Goal: Transaction & Acquisition: Purchase product/service

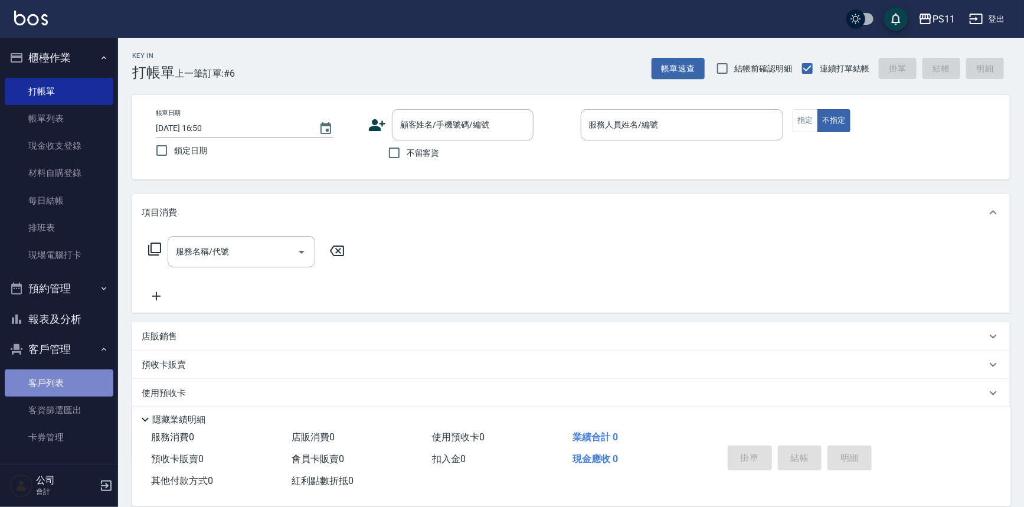
click at [60, 390] on link "客戶列表" at bounding box center [59, 383] width 109 height 27
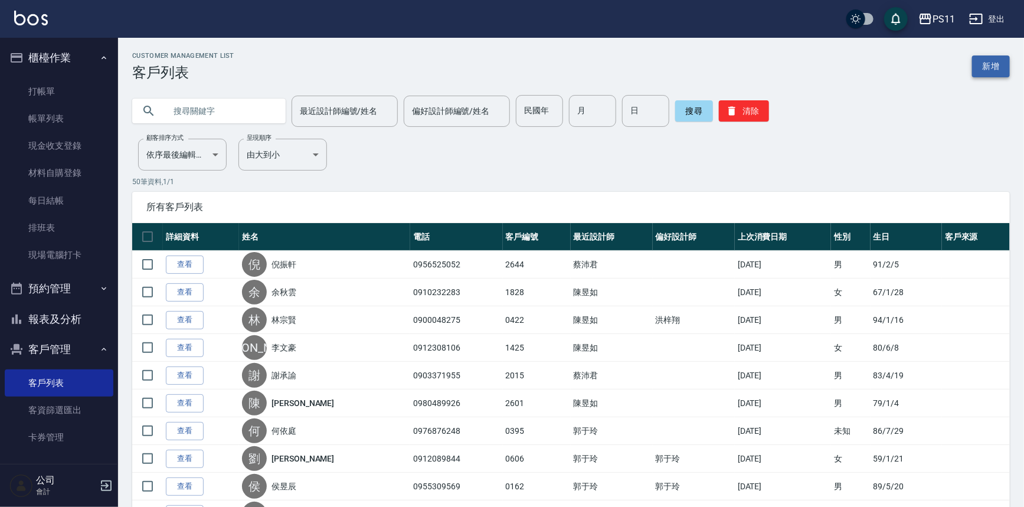
click at [998, 60] on link "新增" at bounding box center [991, 66] width 38 height 22
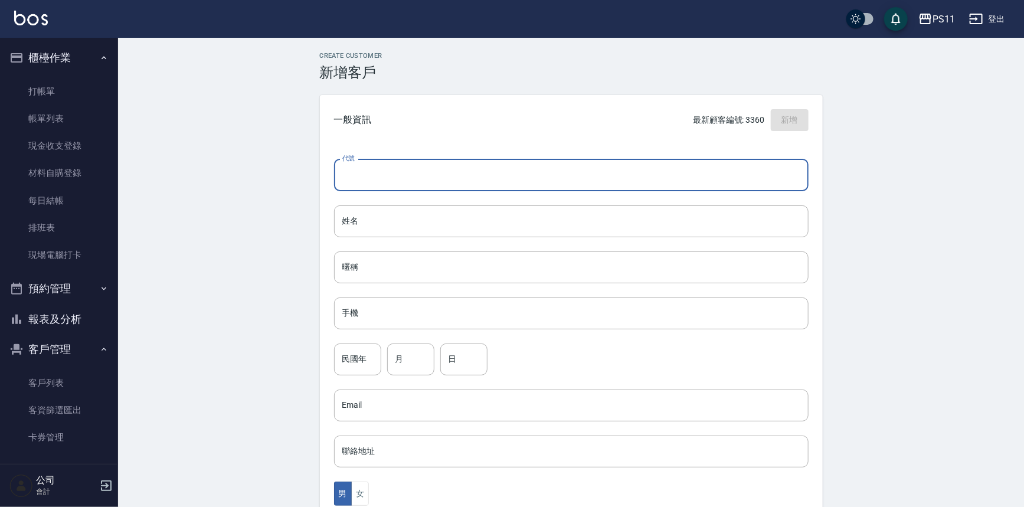
click at [539, 166] on input "代號" at bounding box center [571, 175] width 475 height 32
type input "3363"
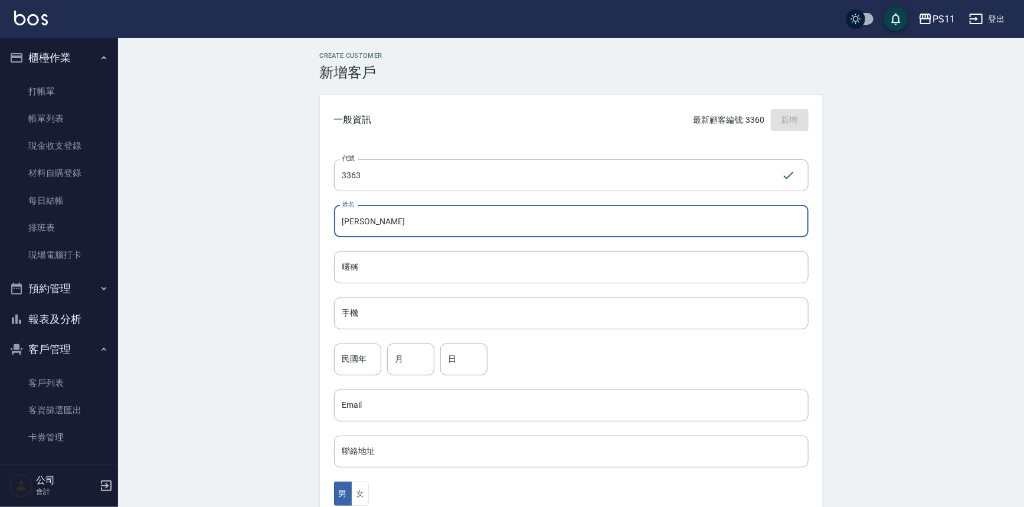
type input "[PERSON_NAME]"
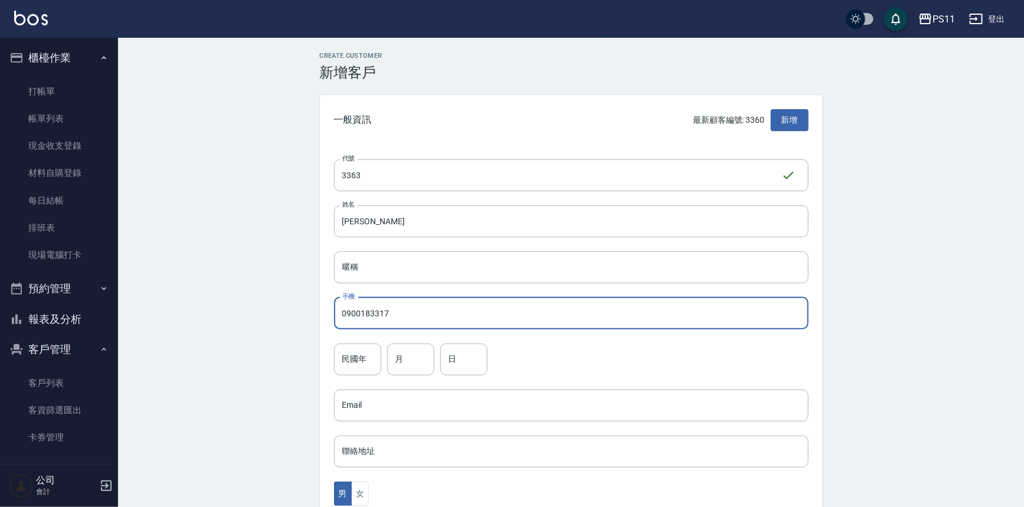
type input "0900183317"
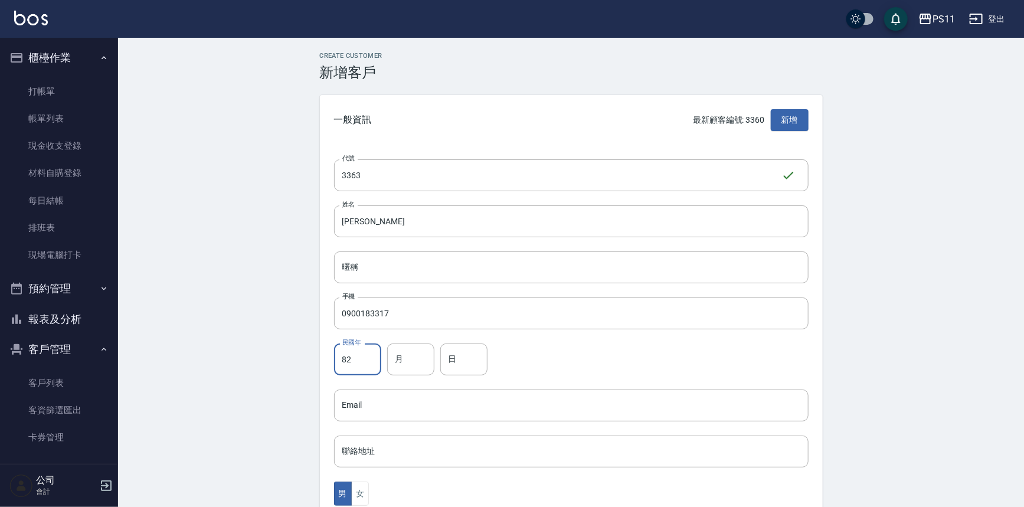
type input "82"
type input "9"
type input "2"
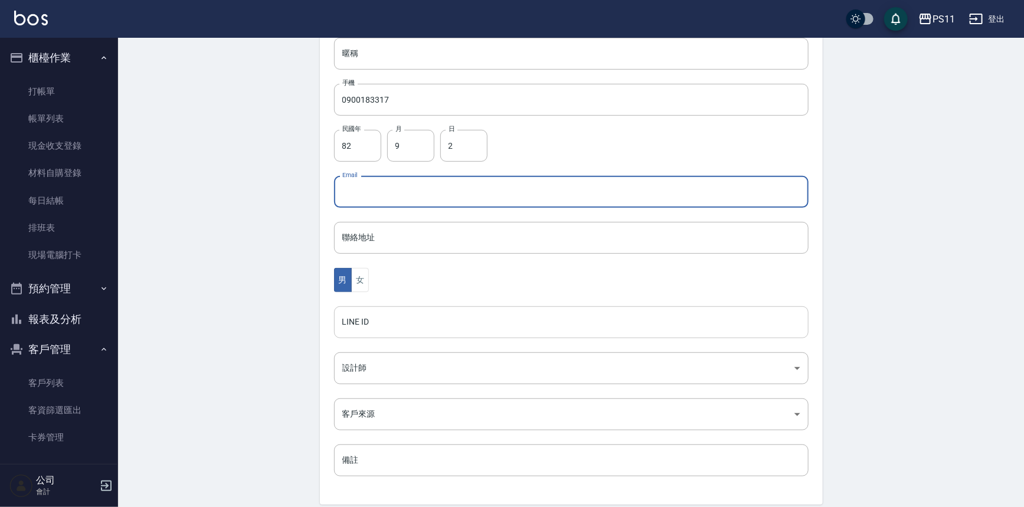
scroll to position [214, 0]
click at [364, 282] on button "女" at bounding box center [360, 279] width 18 height 24
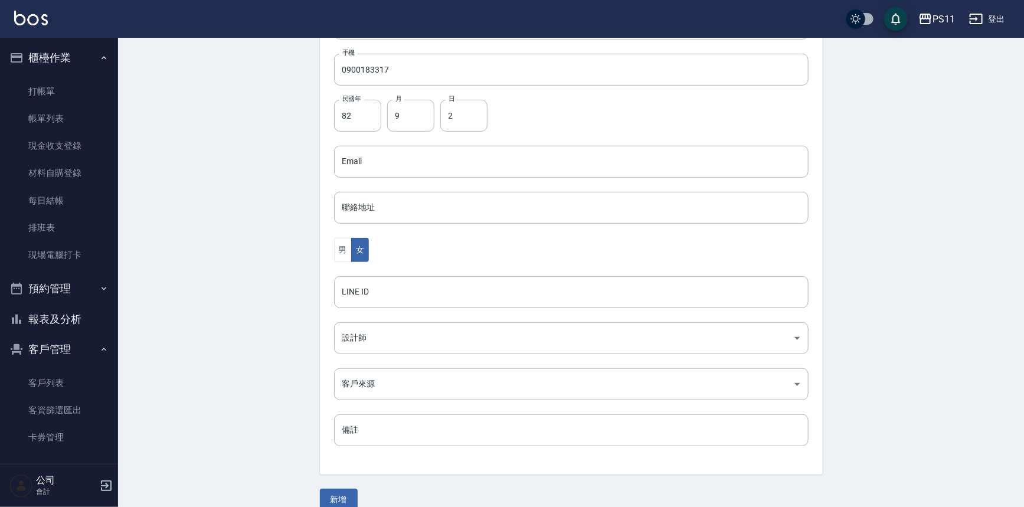
scroll to position [260, 0]
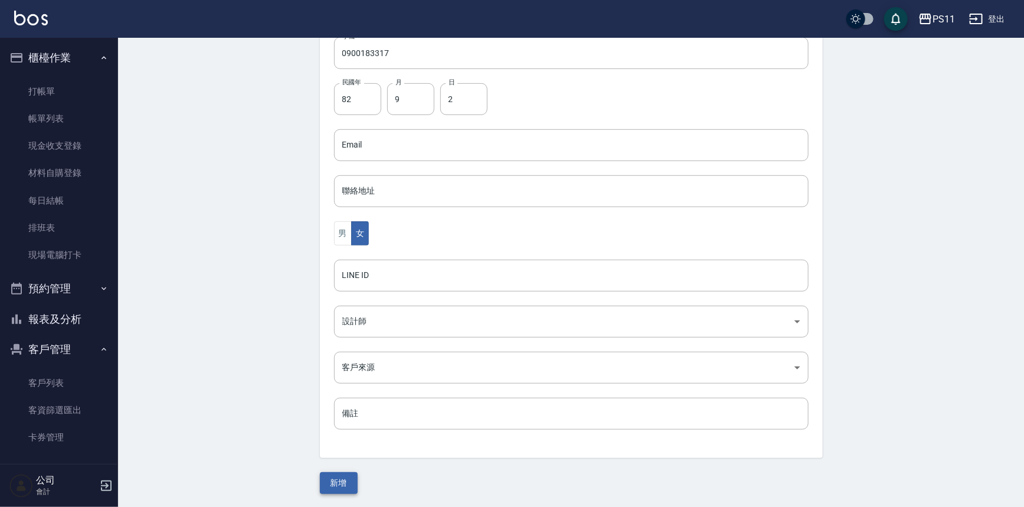
click at [346, 478] on button "新增" at bounding box center [339, 483] width 38 height 22
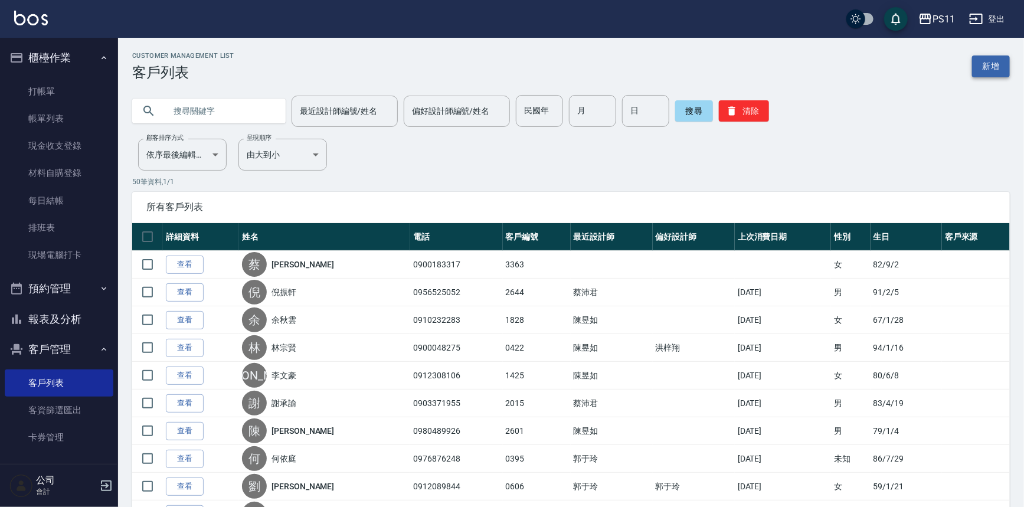
click at [991, 58] on link "新增" at bounding box center [991, 66] width 38 height 22
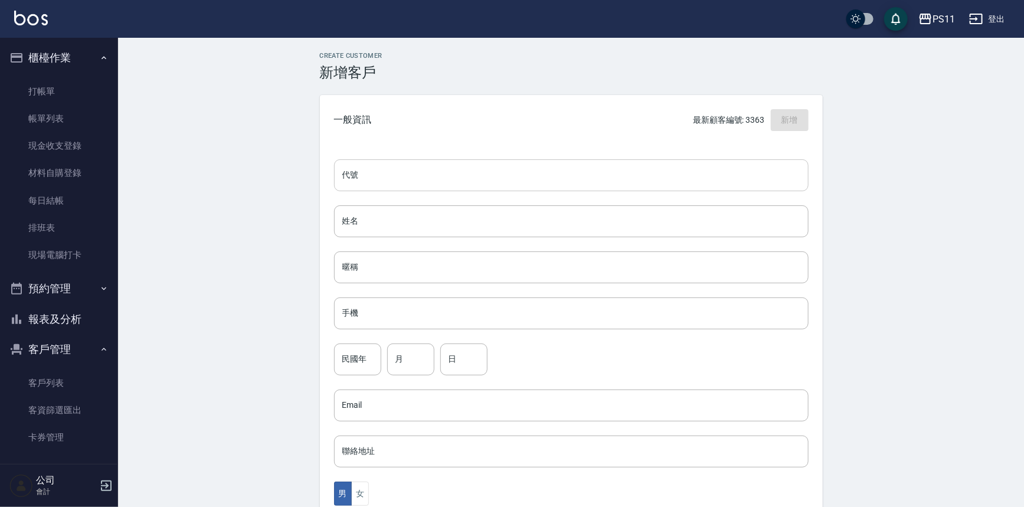
click at [550, 171] on input "代號" at bounding box center [571, 175] width 475 height 32
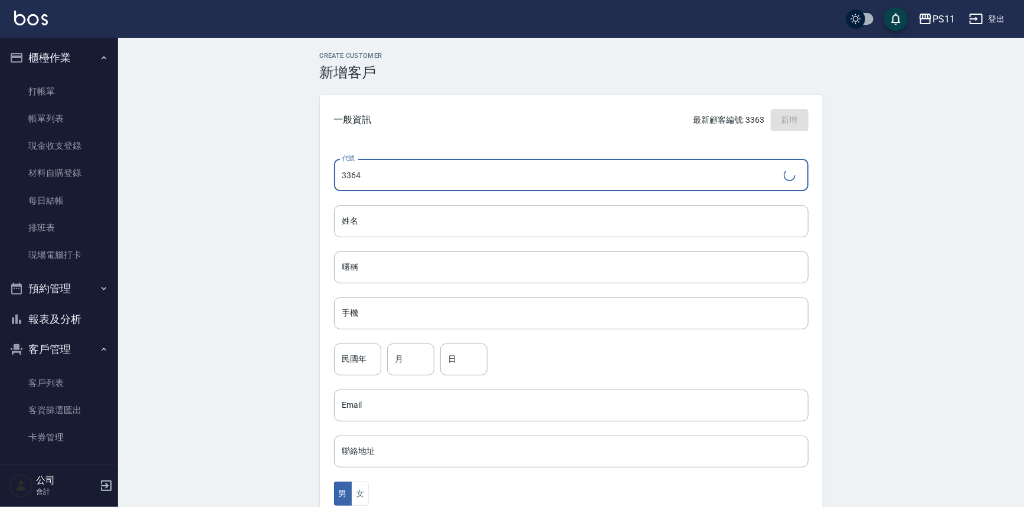
type input "3364"
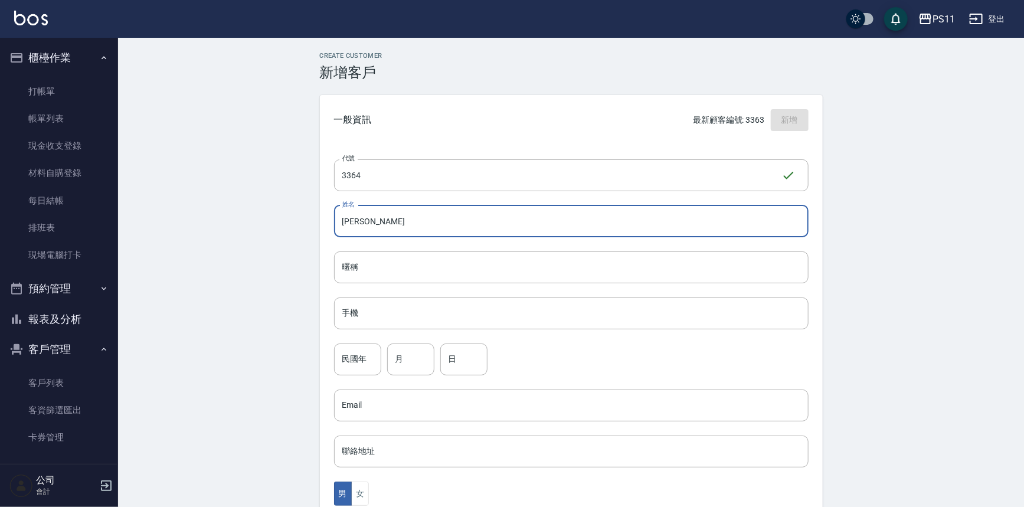
type input "[PERSON_NAME]"
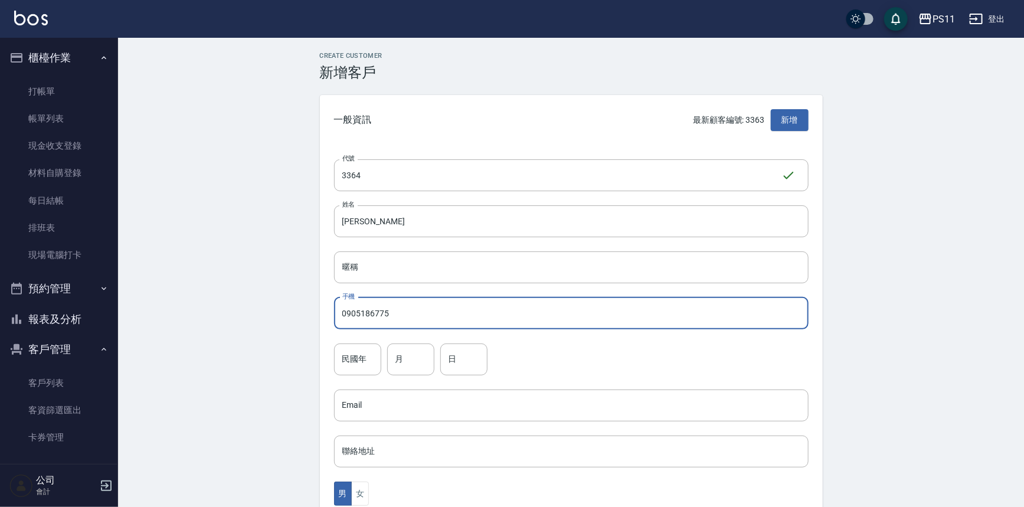
type input "0905186775"
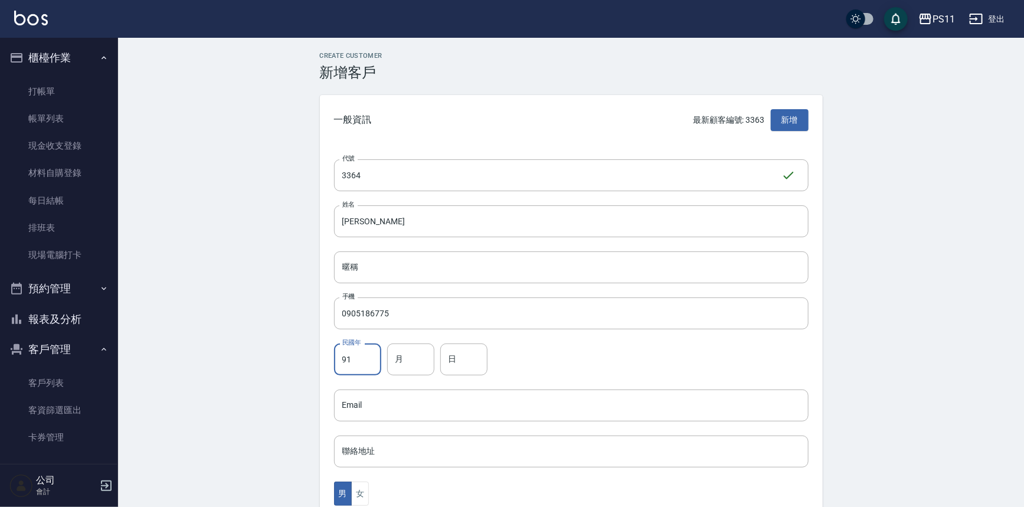
type input "91"
type input "12"
type input "19"
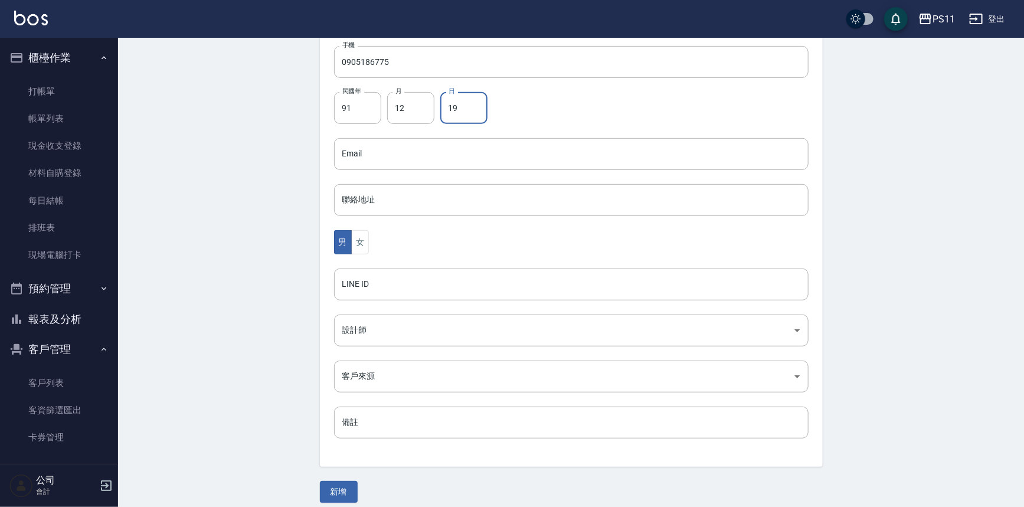
scroll to position [260, 0]
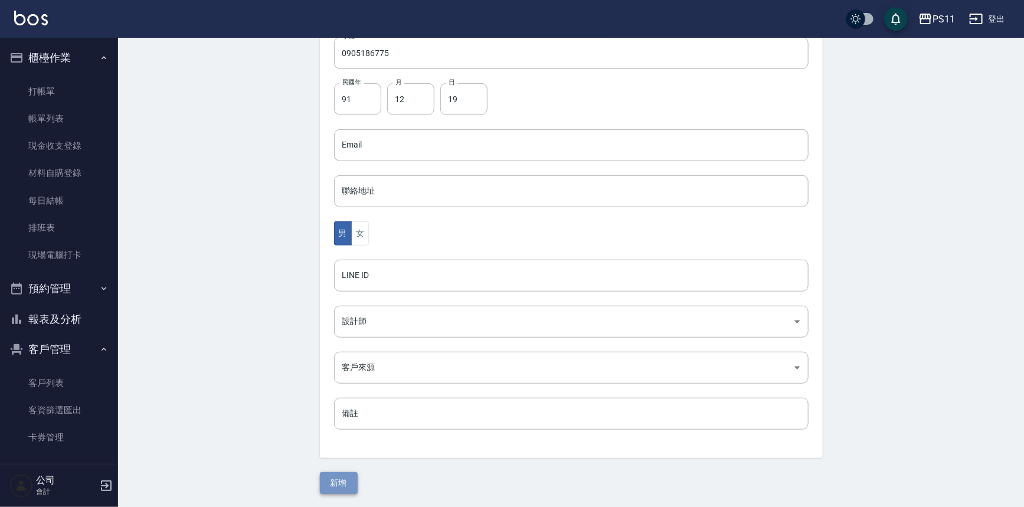
click at [341, 483] on button "新增" at bounding box center [339, 483] width 38 height 22
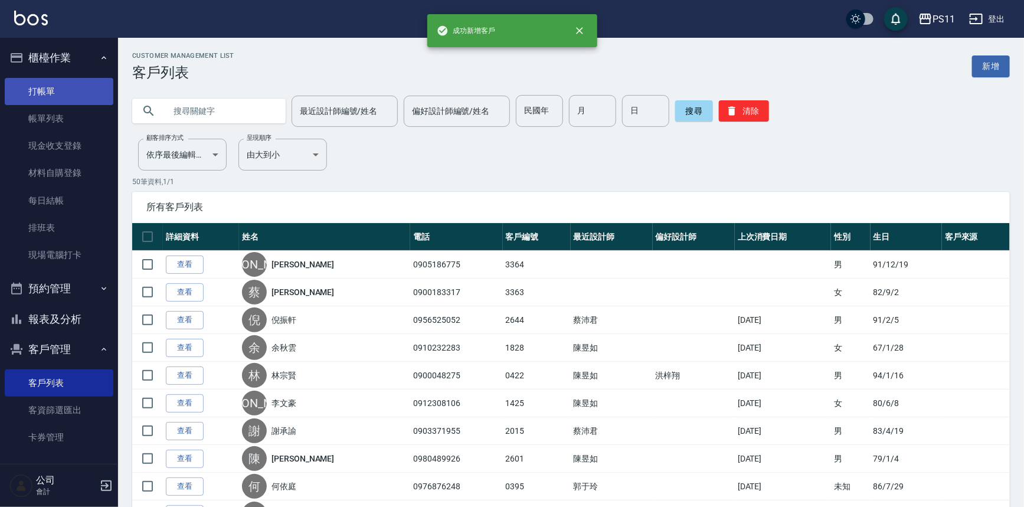
click at [96, 93] on link "打帳單" at bounding box center [59, 91] width 109 height 27
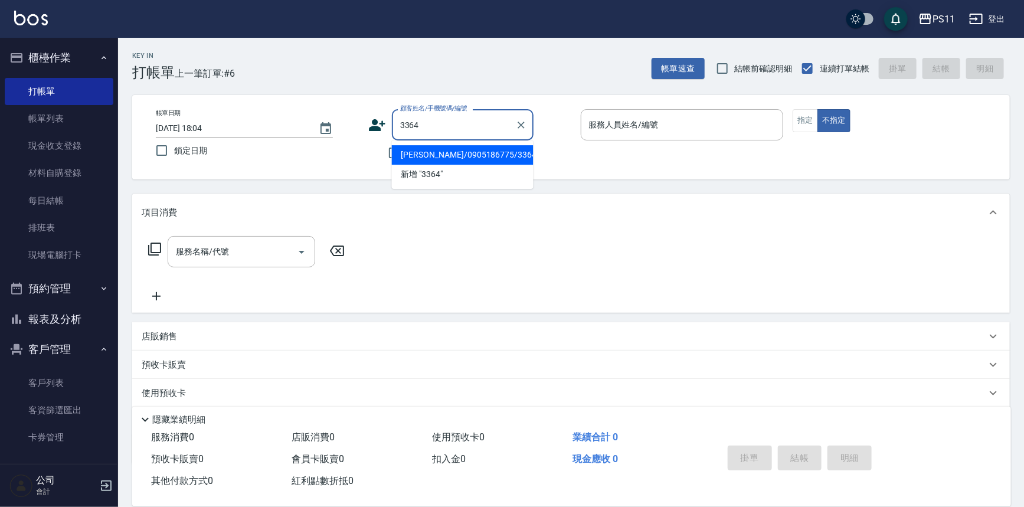
type input "[PERSON_NAME]/0905186775/3364"
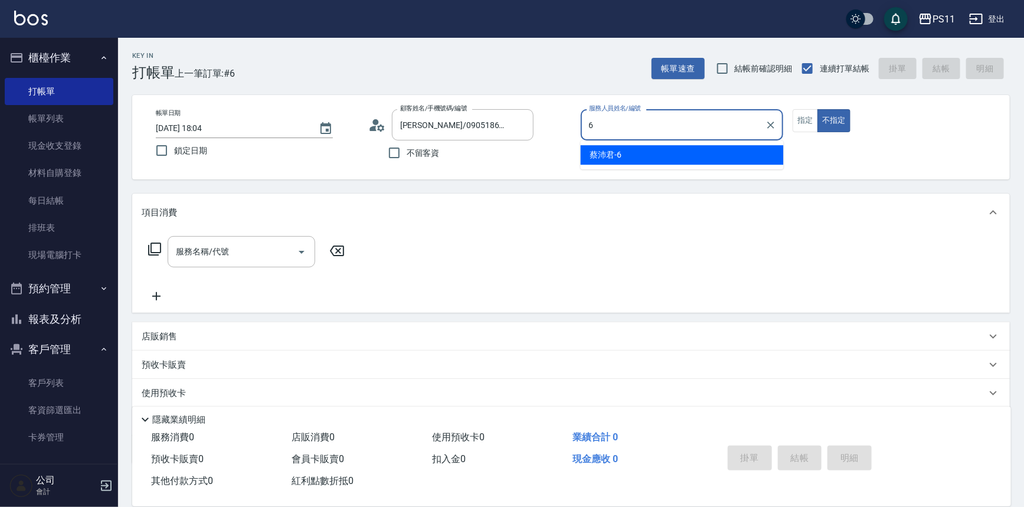
type input "[PERSON_NAME]6"
type button "false"
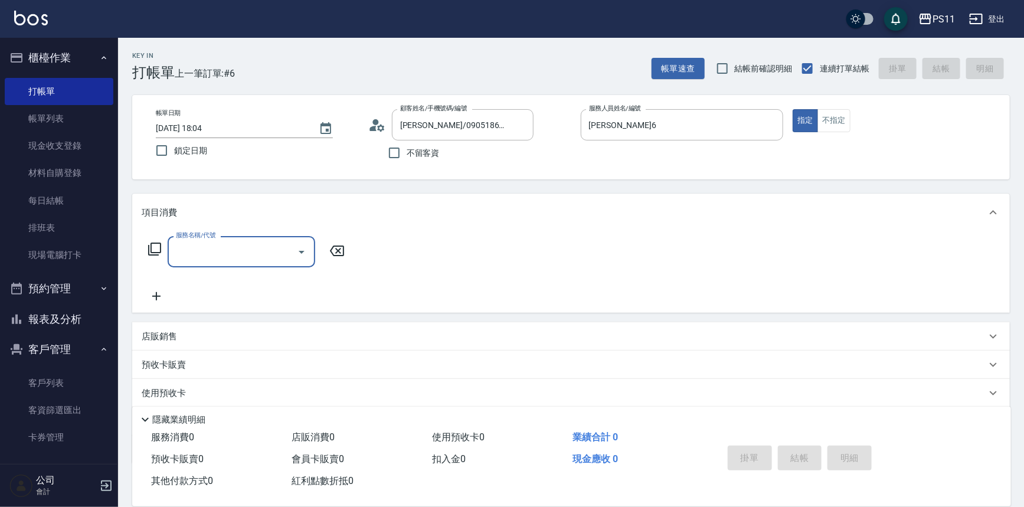
type input "4"
type input "1999以下燙髮(31999)"
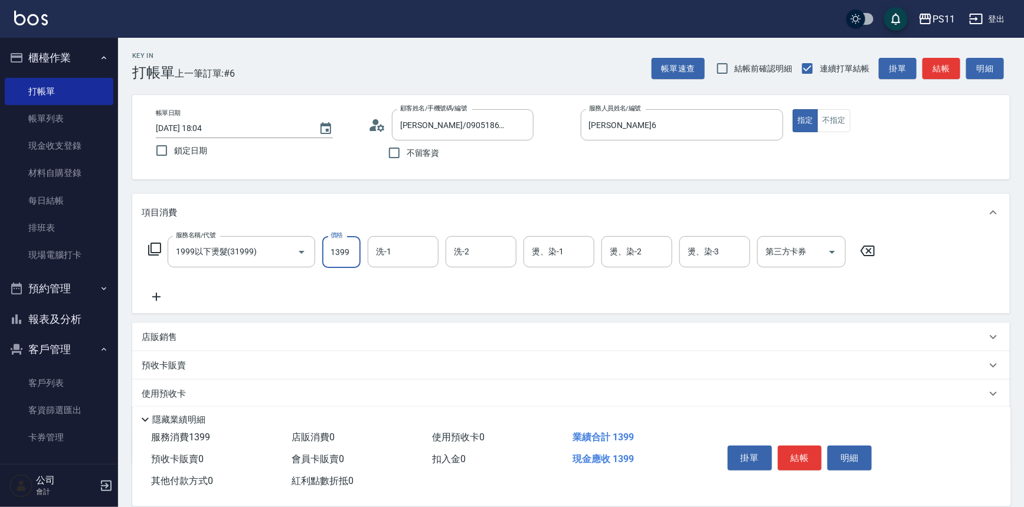
type input "1399"
type input "8"
type input "[PERSON_NAME]6"
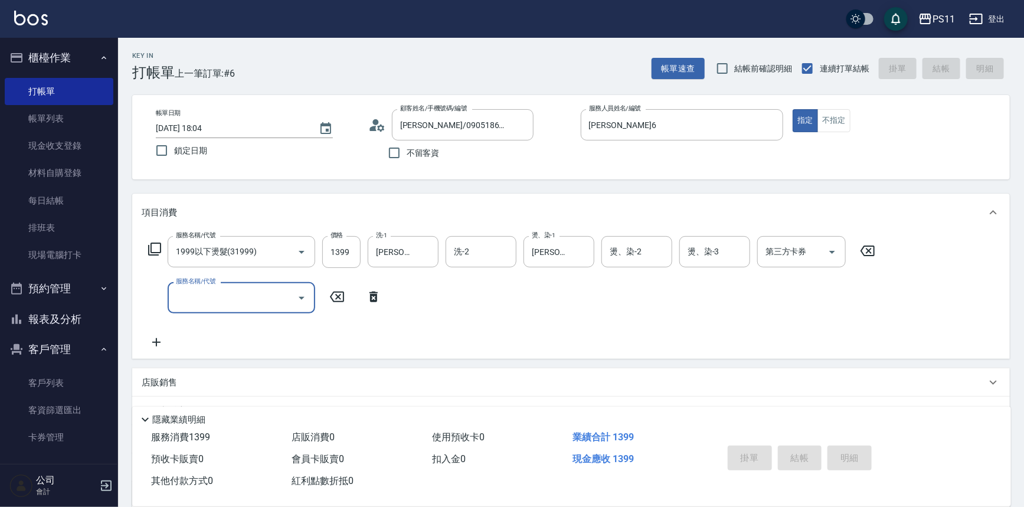
type input "[DATE] 18:05"
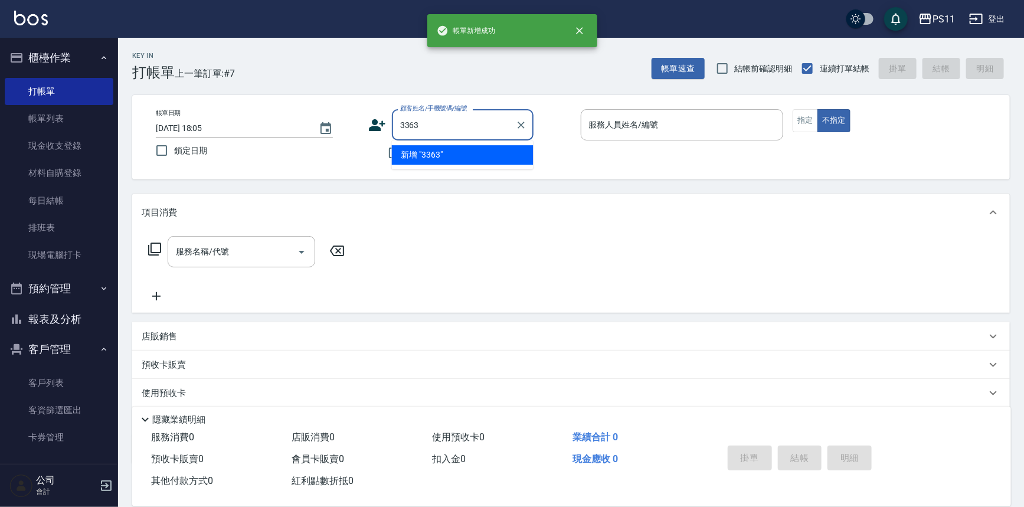
type input "3363"
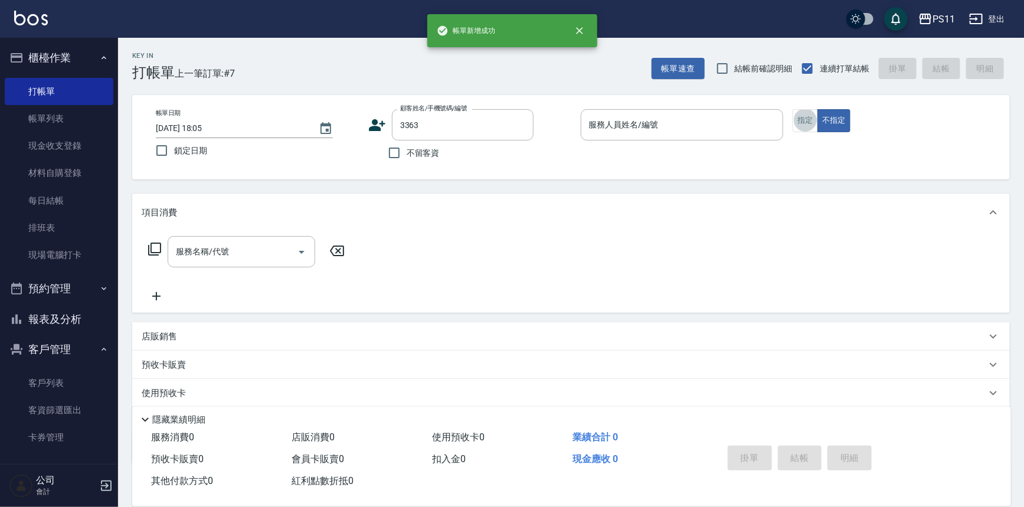
type button "true"
type input "[PERSON_NAME]/0900183317/3363"
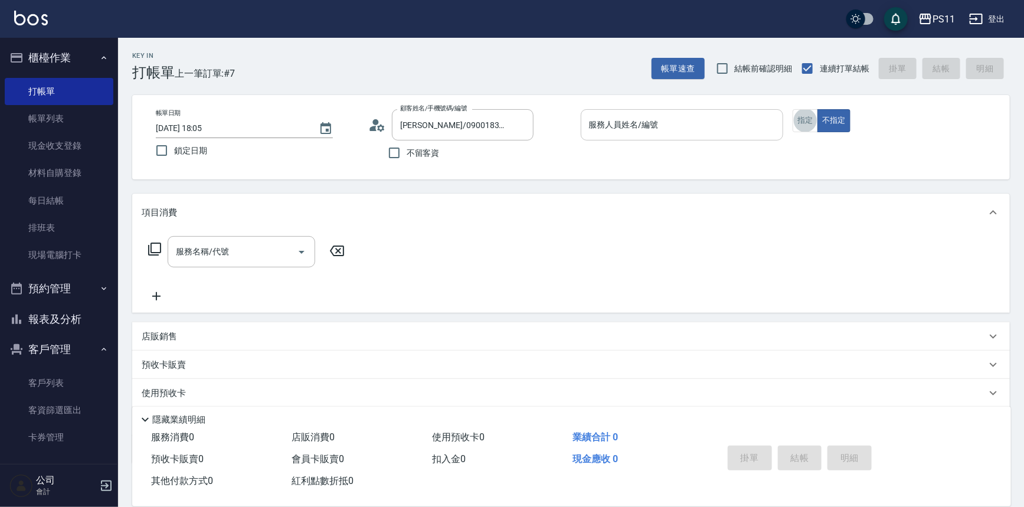
click at [607, 125] on input "服務人員姓名/編號" at bounding box center [682, 125] width 192 height 21
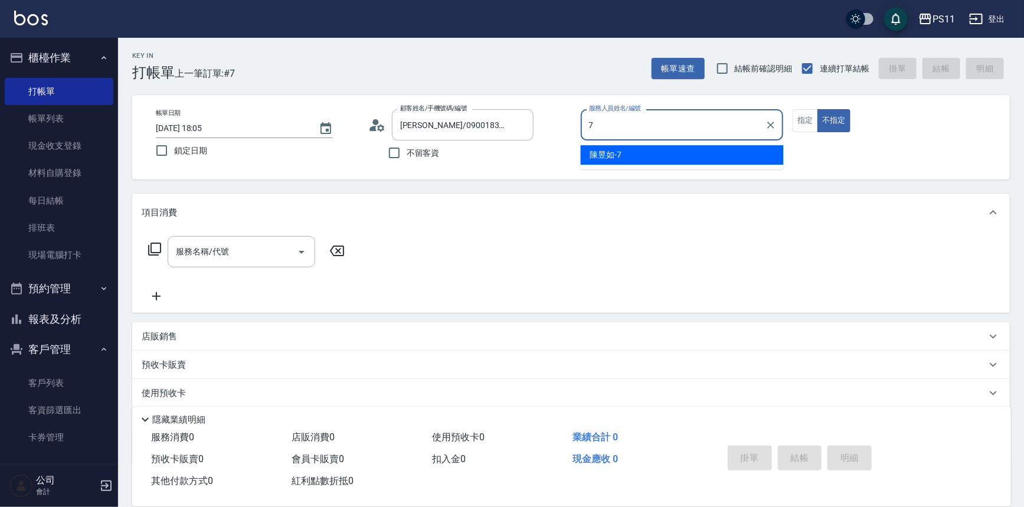
type input "[PERSON_NAME]7"
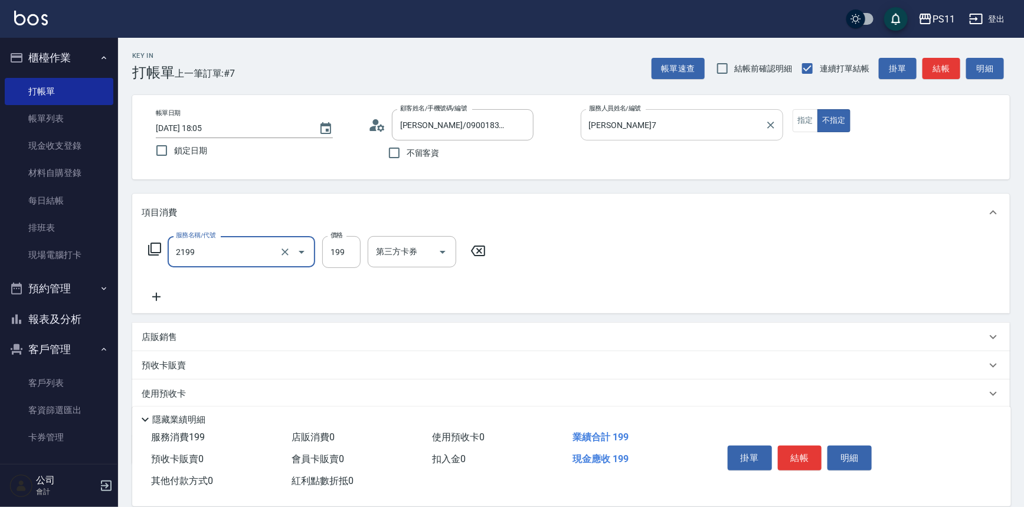
type input "不指定剪髮活動(2199)"
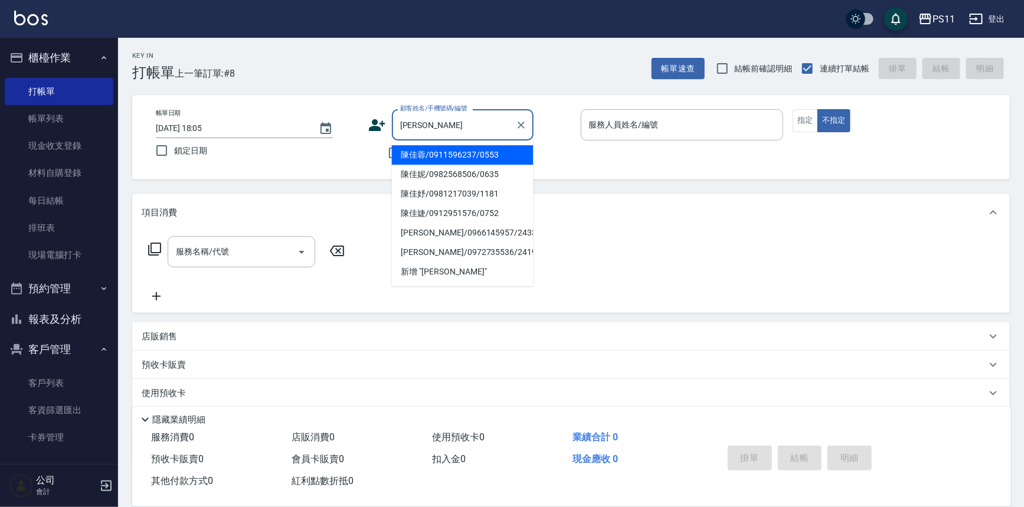
click at [461, 210] on li "陳佳婕/0912951576/0752" at bounding box center [463, 213] width 142 height 19
type input "陳佳婕/0912951576/0752"
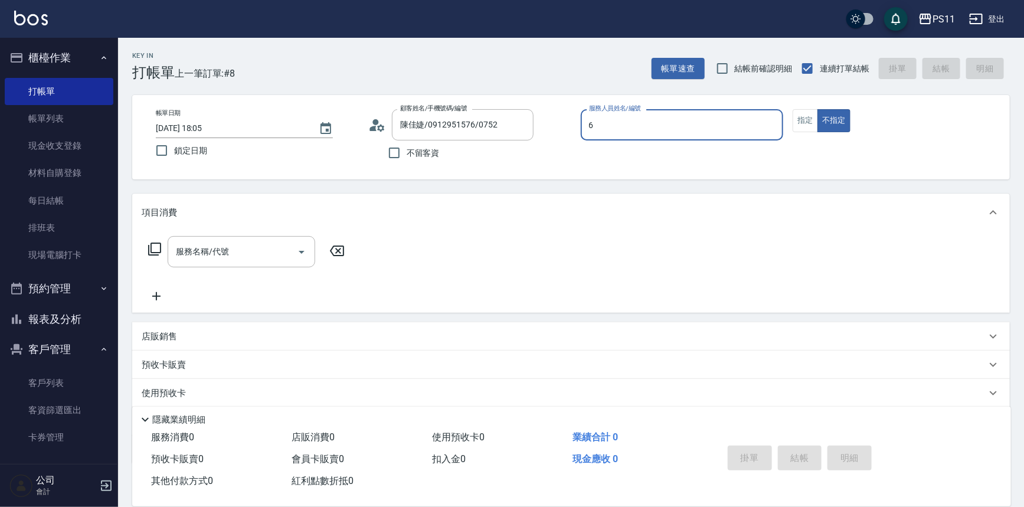
type input "[PERSON_NAME]6"
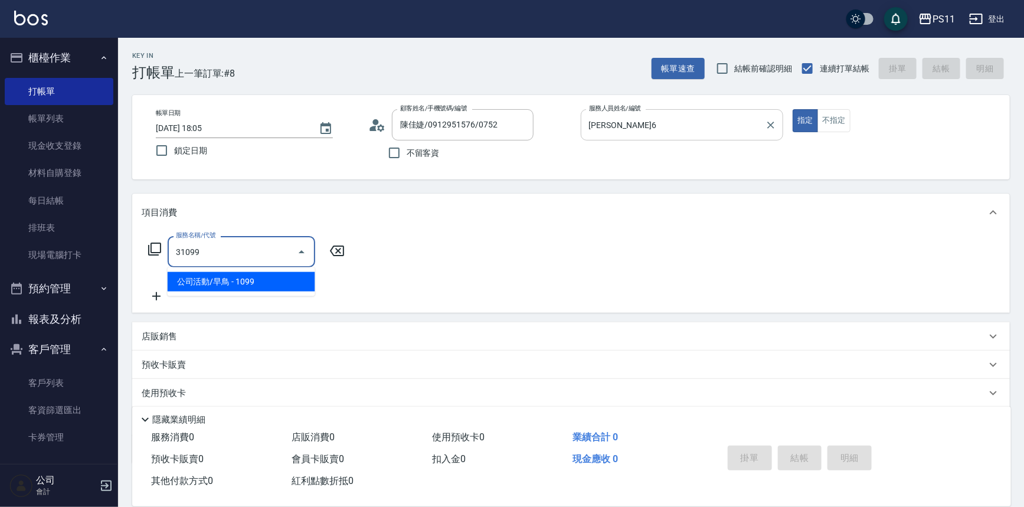
type input "公司活動/早鳥(31099)"
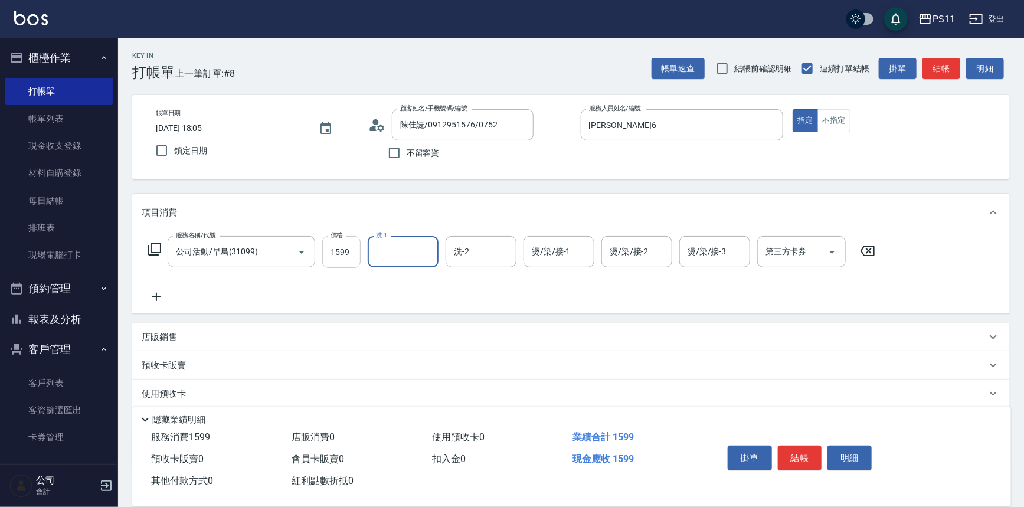
click at [336, 252] on input "1599" at bounding box center [341, 252] width 38 height 32
type input "1999"
drag, startPoint x: 868, startPoint y: 251, endPoint x: 815, endPoint y: 239, distance: 54.4
click at [868, 251] on icon at bounding box center [868, 251] width 30 height 14
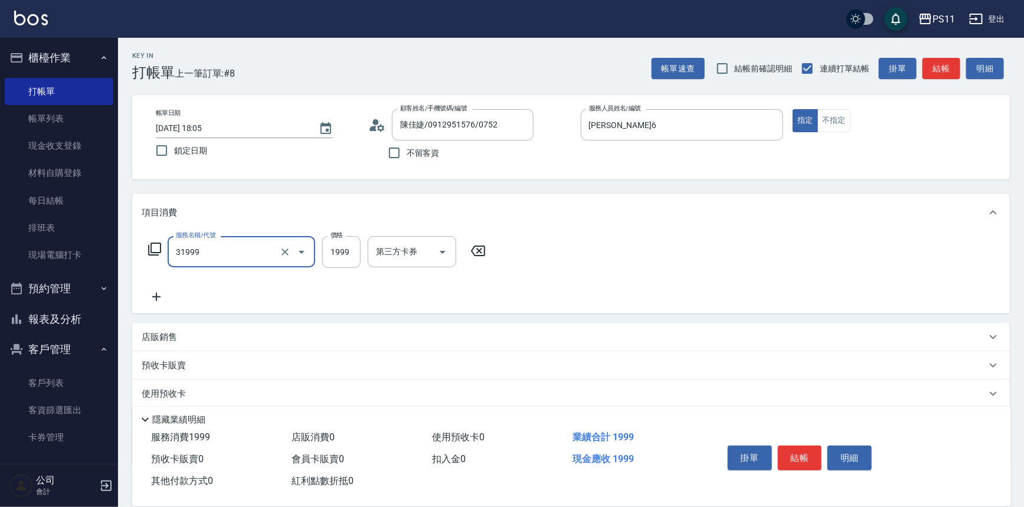
type input "1999以下燙髮(31999)"
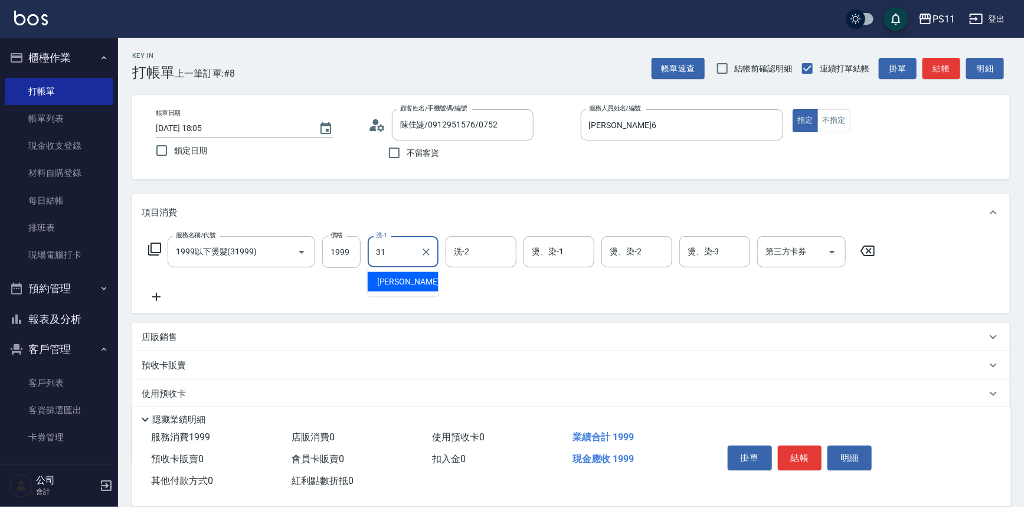
type input "[PERSON_NAME]-31"
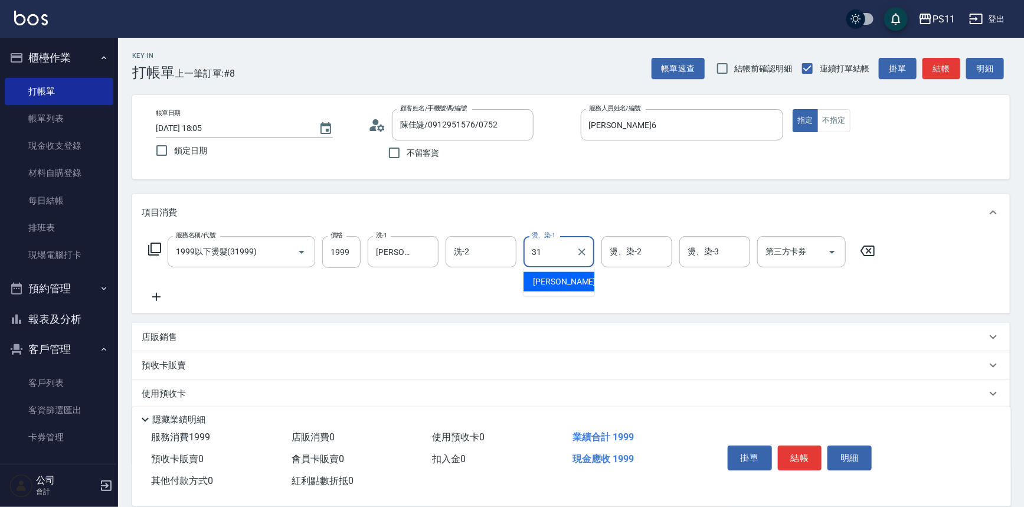
type input "[PERSON_NAME]-31"
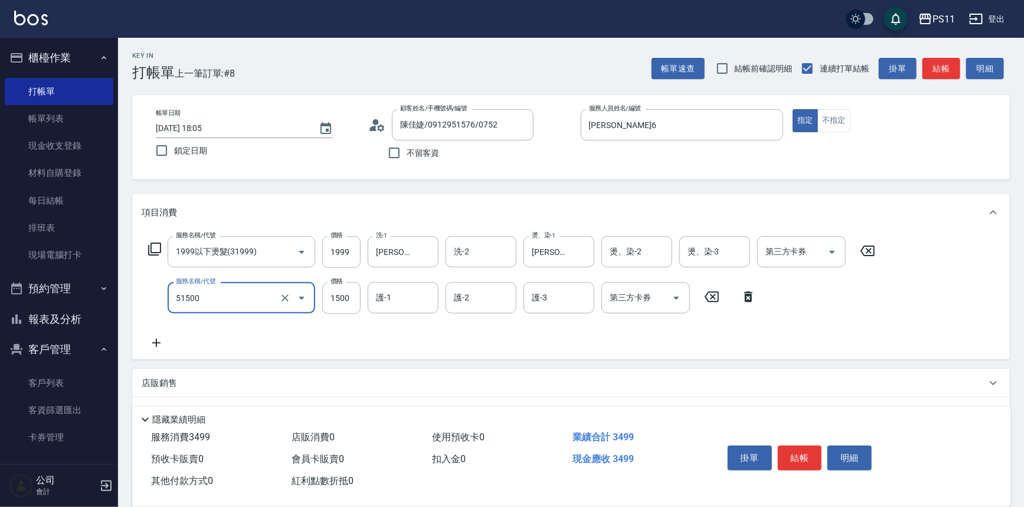
type input "原價1201~1500護髮(51500)"
type input "750"
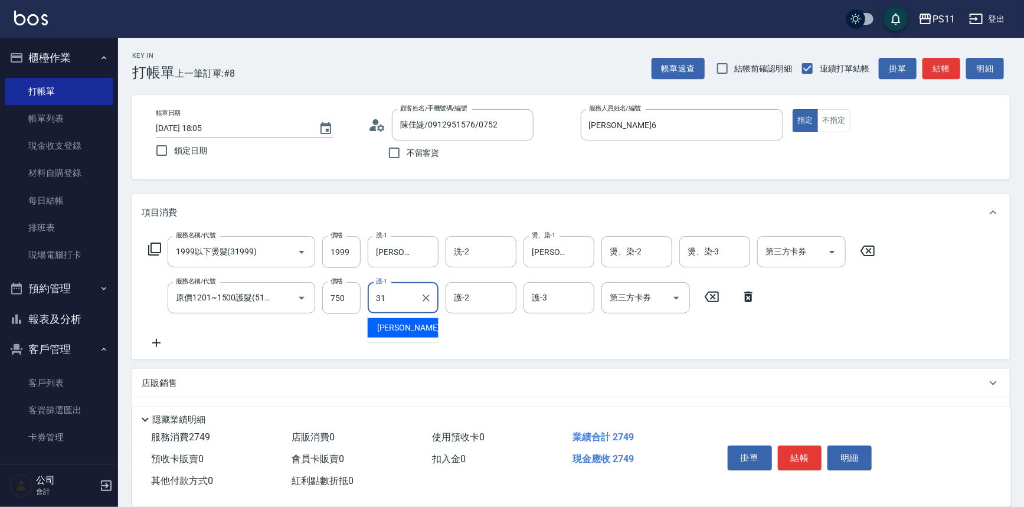
type input "[PERSON_NAME]-31"
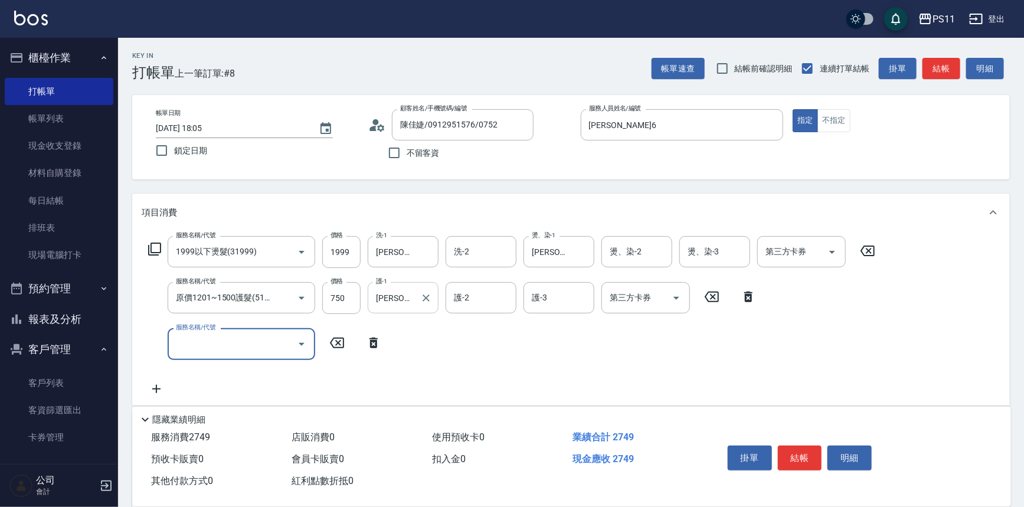
scroll to position [159, 0]
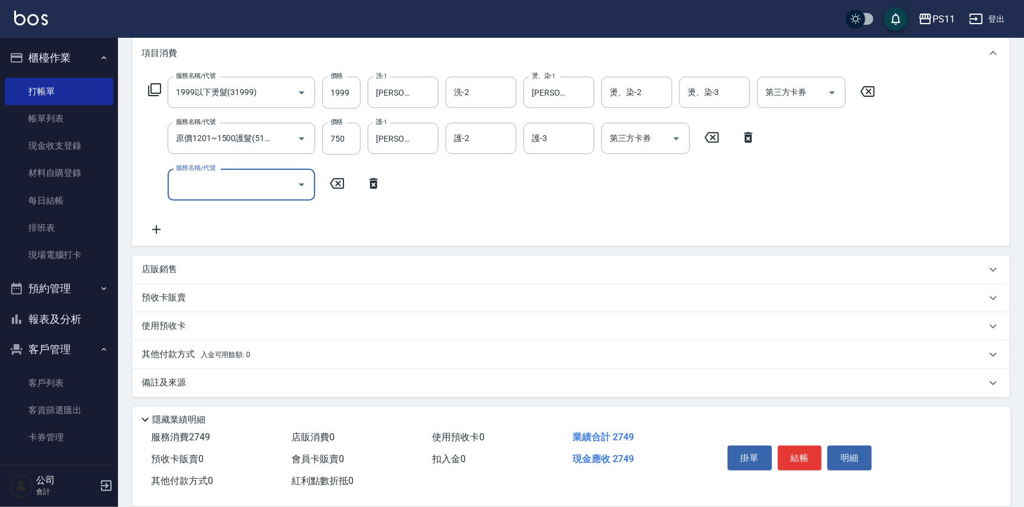
click at [175, 355] on p "其他付款方式 入金可用餘額: 0" at bounding box center [196, 354] width 109 height 13
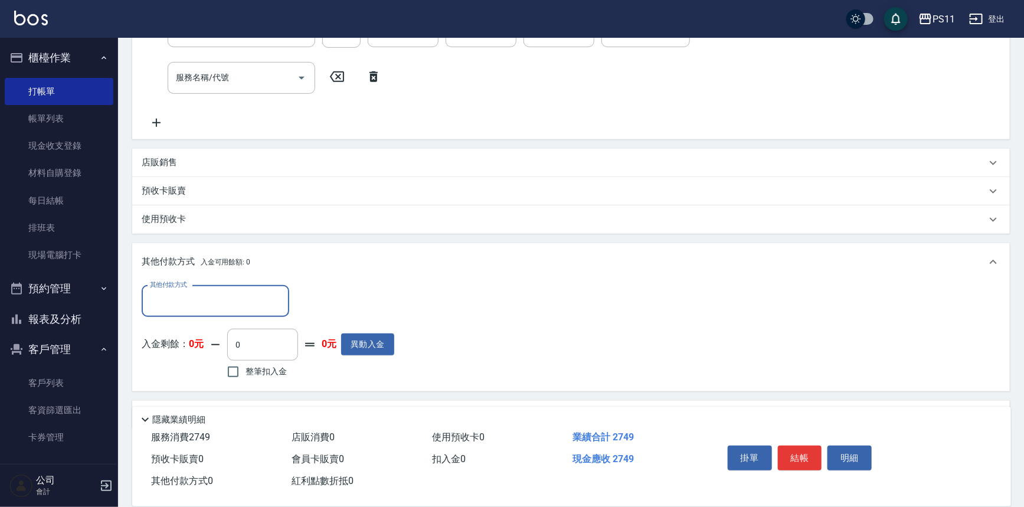
scroll to position [267, 0]
click at [197, 299] on input "其他付款方式" at bounding box center [215, 300] width 137 height 21
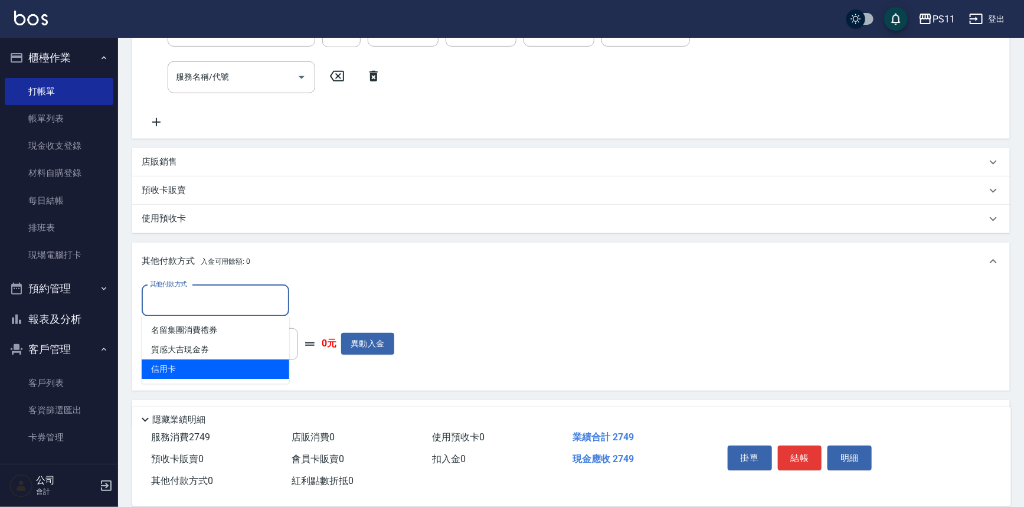
click at [213, 372] on span "信用卡" at bounding box center [216, 368] width 148 height 19
type input "信用卡"
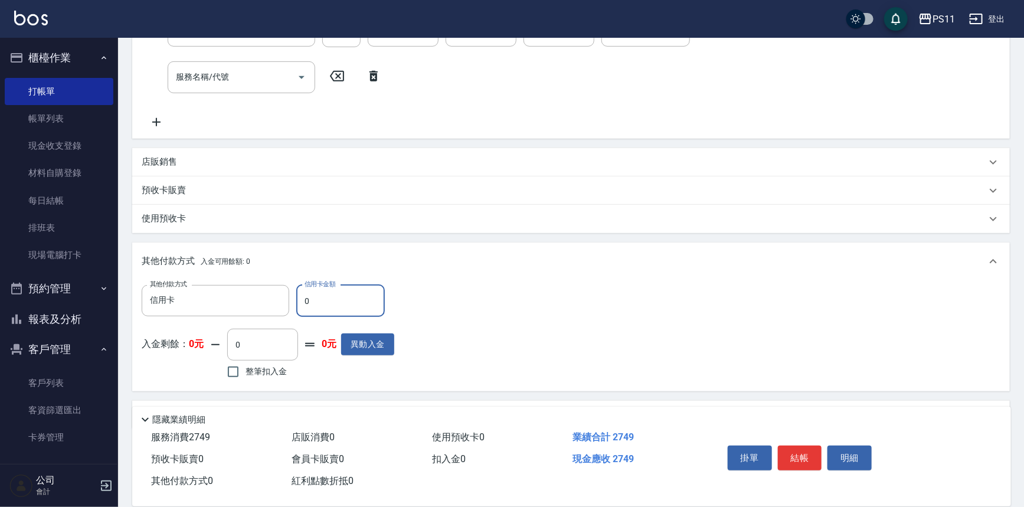
drag, startPoint x: 326, startPoint y: 302, endPoint x: 303, endPoint y: 305, distance: 23.8
click at [303, 305] on input "0" at bounding box center [340, 301] width 89 height 32
type input "2749"
type input "[DATE] 18:06"
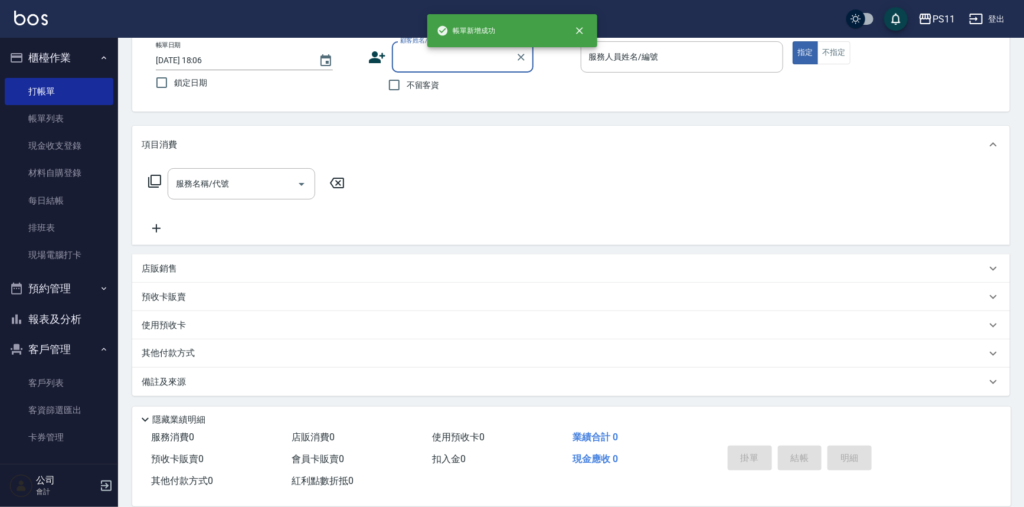
scroll to position [0, 0]
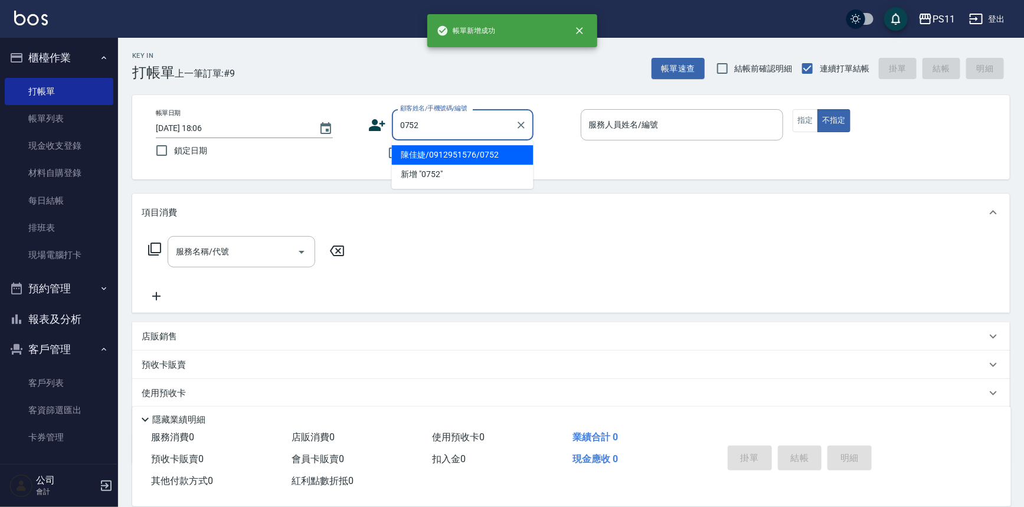
type input "陳佳婕/0912951576/0752"
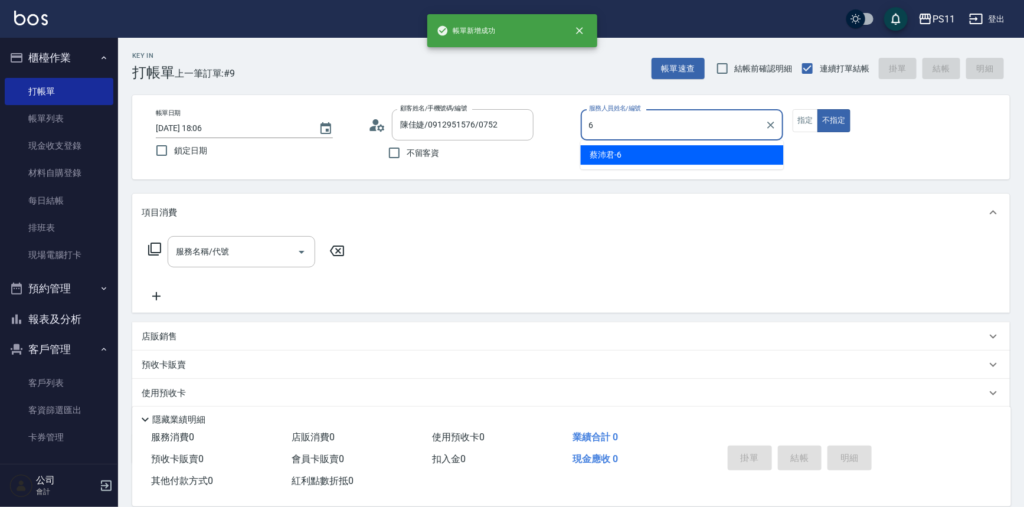
type input "[PERSON_NAME]6"
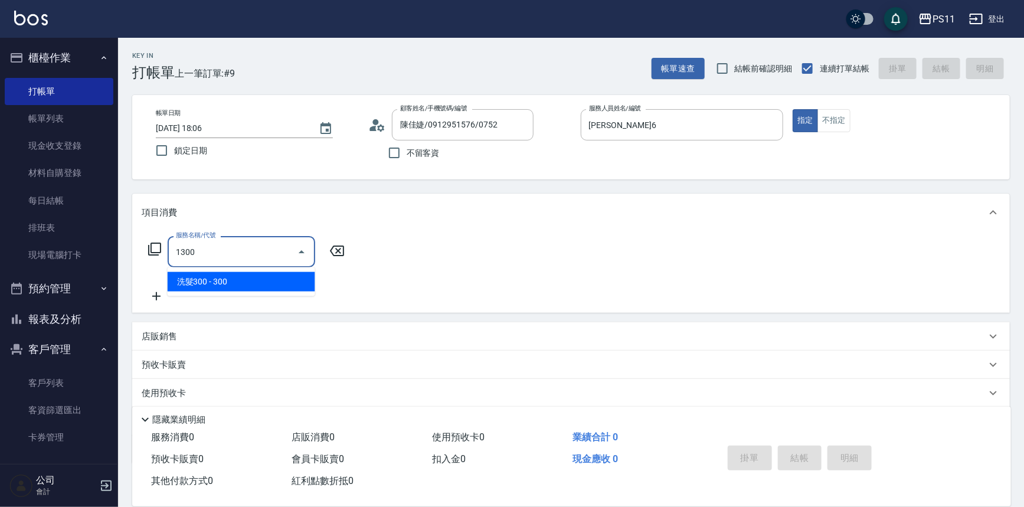
type input "洗髮300(1300)"
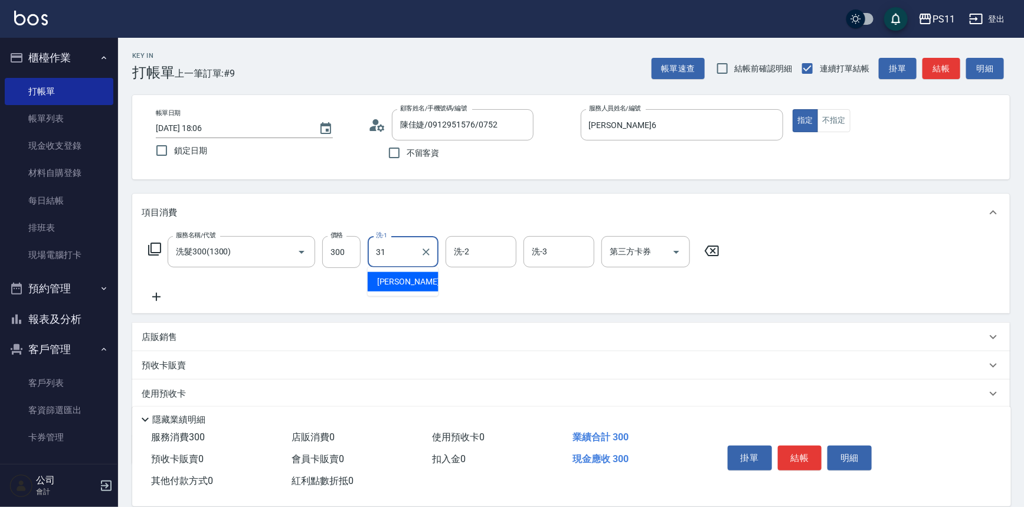
type input "[PERSON_NAME]-31"
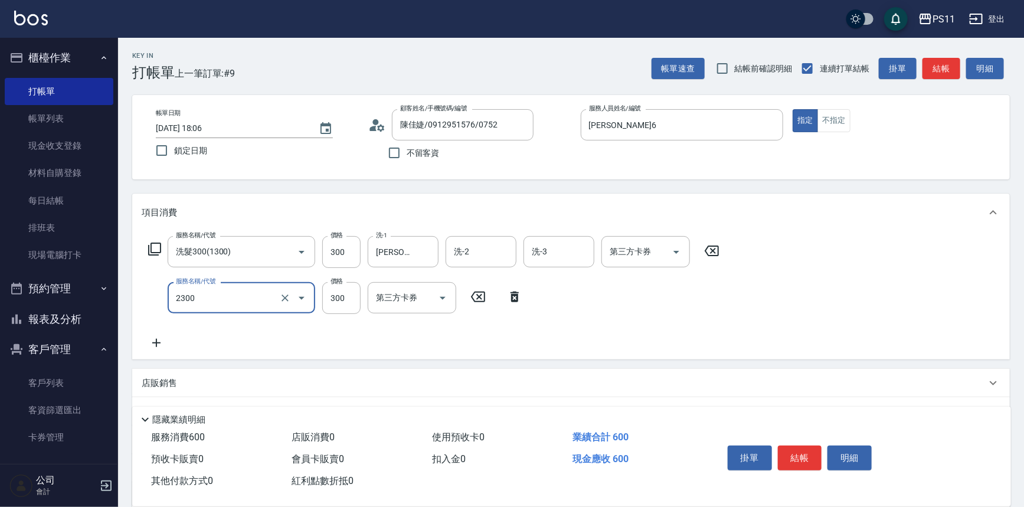
type input "剪髮(2300)"
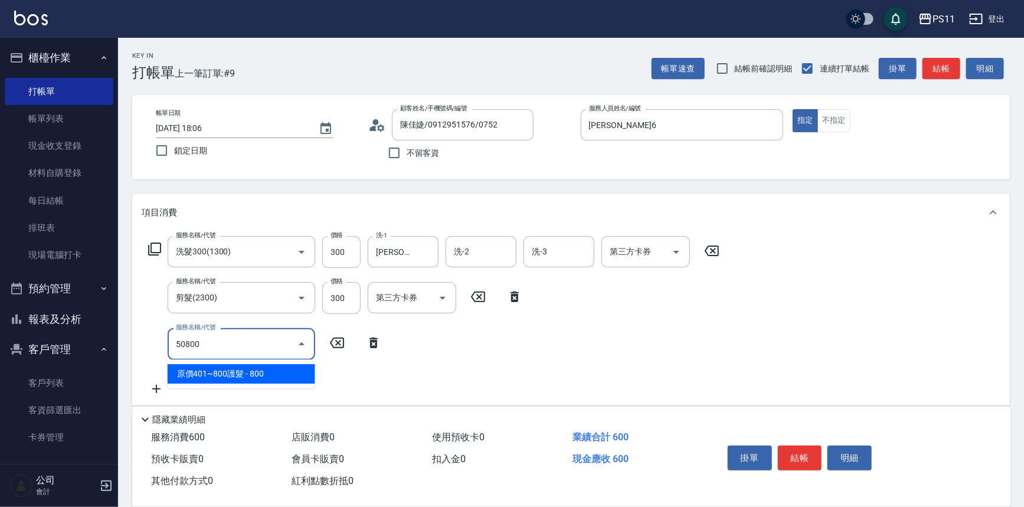
type input "原價401~800護髮(50800)"
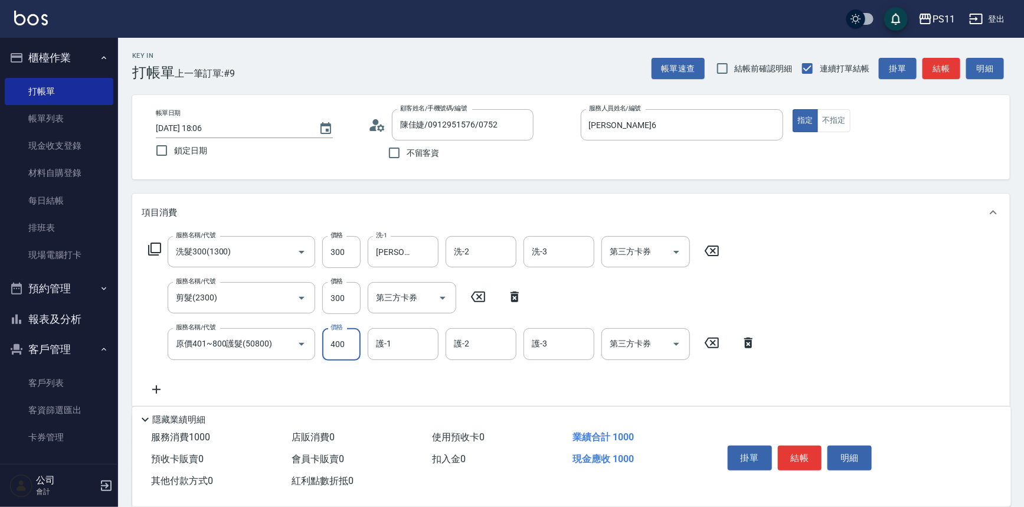
type input "400"
type input "[PERSON_NAME]-31"
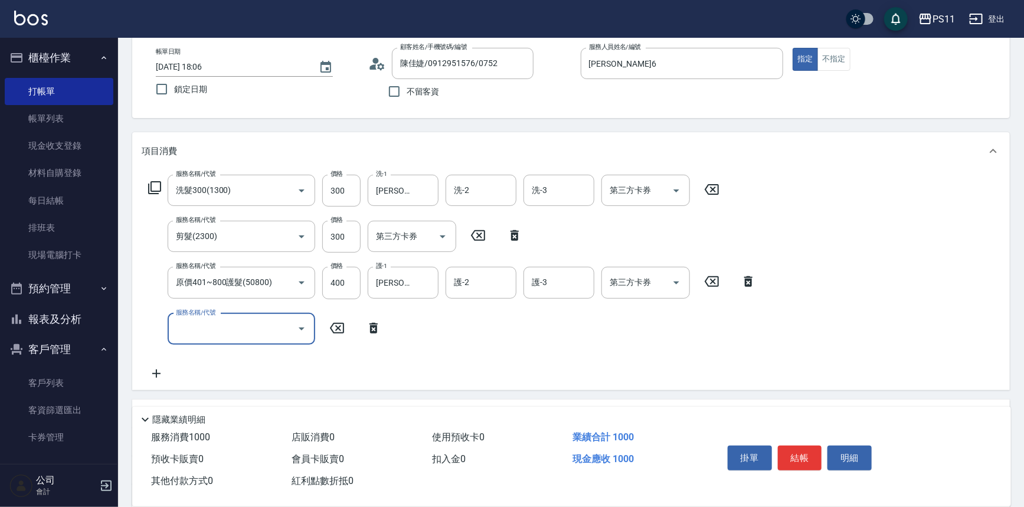
scroll to position [206, 0]
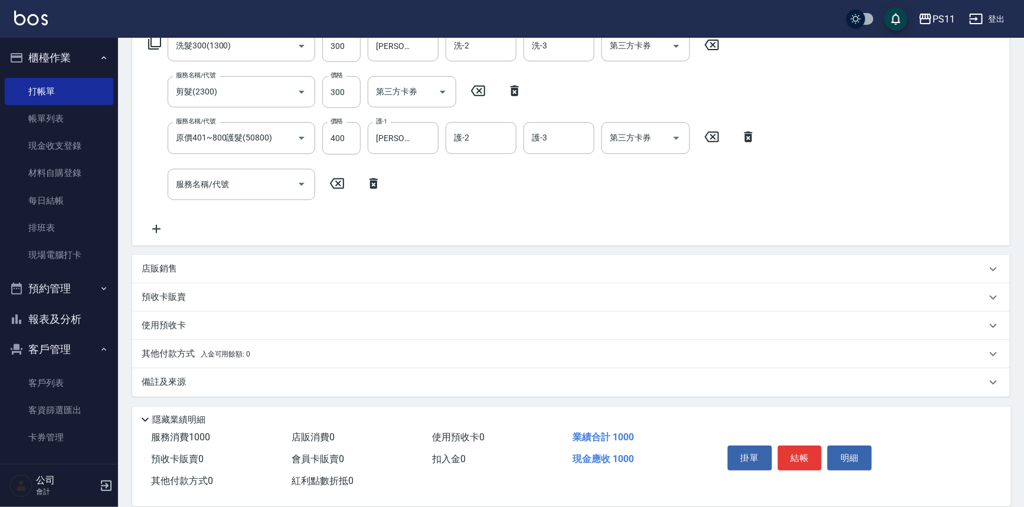
click at [169, 350] on p "其他付款方式 入金可用餘額: 0" at bounding box center [196, 354] width 109 height 13
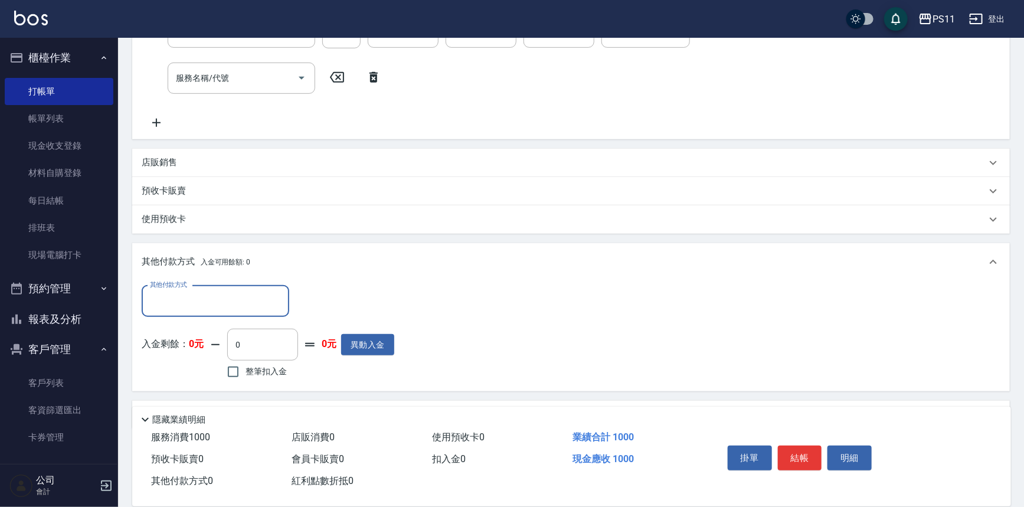
scroll to position [313, 0]
click at [194, 307] on input "其他付款方式" at bounding box center [215, 300] width 137 height 21
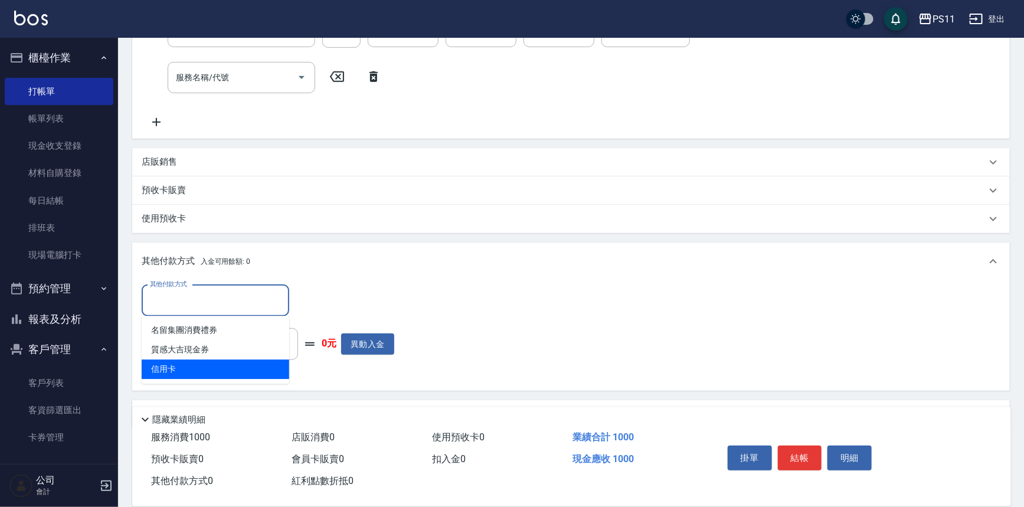
click at [215, 363] on span "信用卡" at bounding box center [216, 368] width 148 height 19
type input "信用卡"
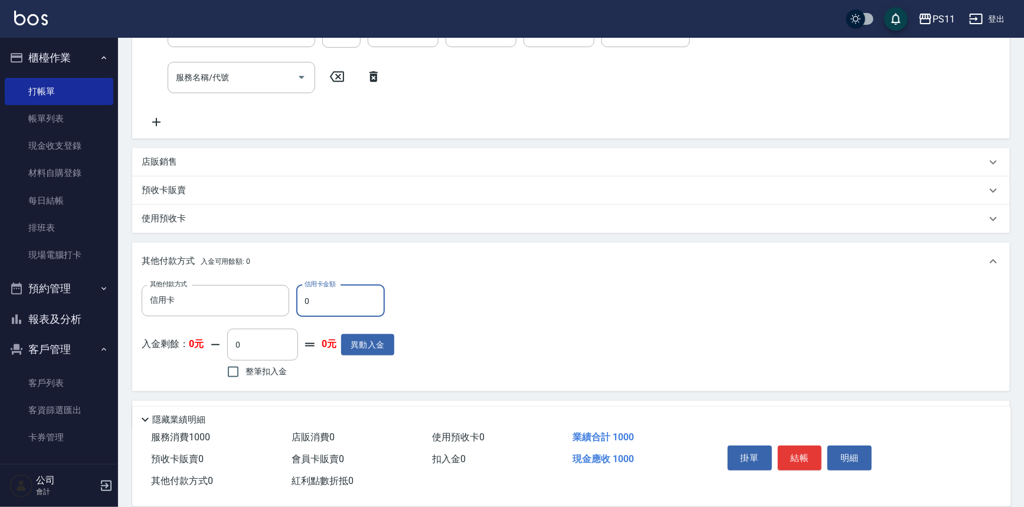
drag, startPoint x: 315, startPoint y: 300, endPoint x: 304, endPoint y: 302, distance: 11.4
click at [304, 302] on input "0" at bounding box center [340, 301] width 89 height 32
type input "1000"
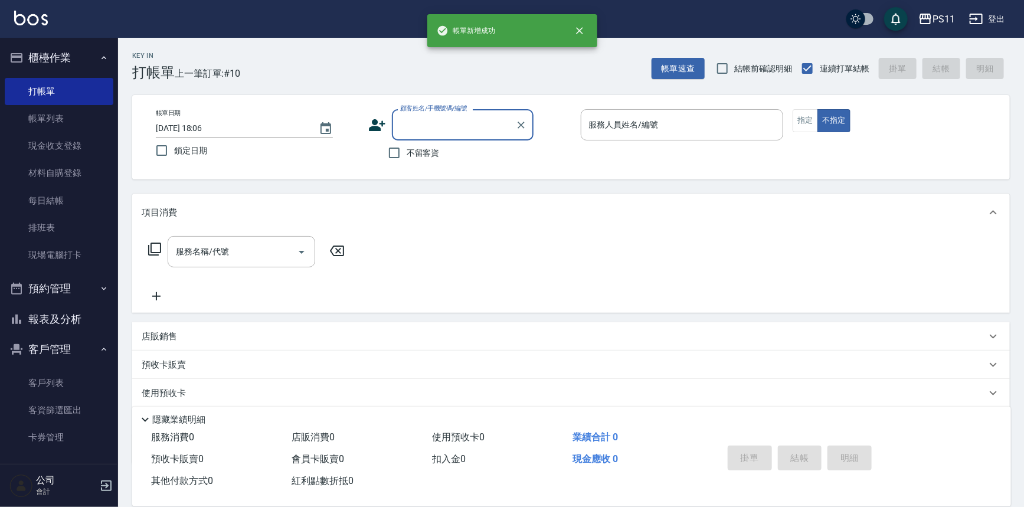
click at [79, 321] on button "報表及分析" at bounding box center [59, 319] width 109 height 31
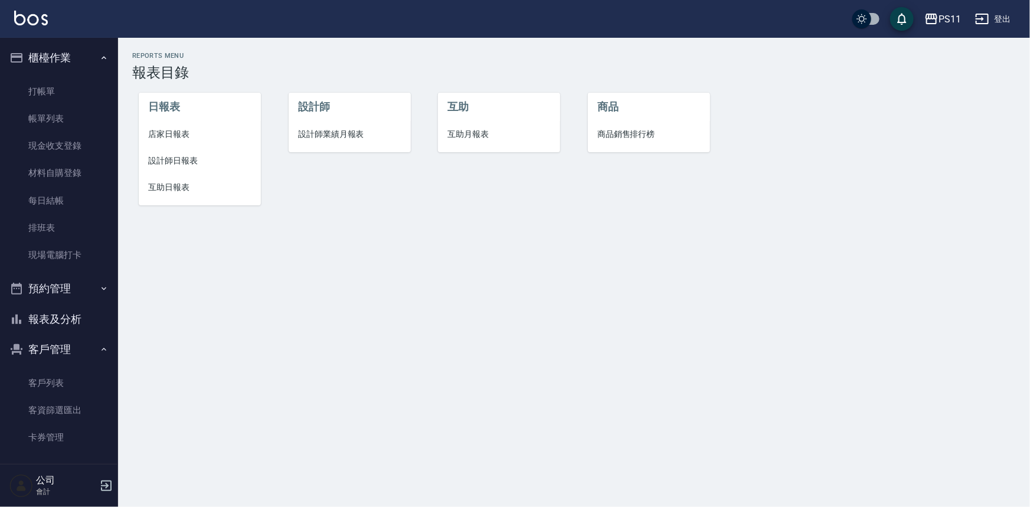
click at [168, 166] on span "設計師日報表" at bounding box center [199, 161] width 103 height 12
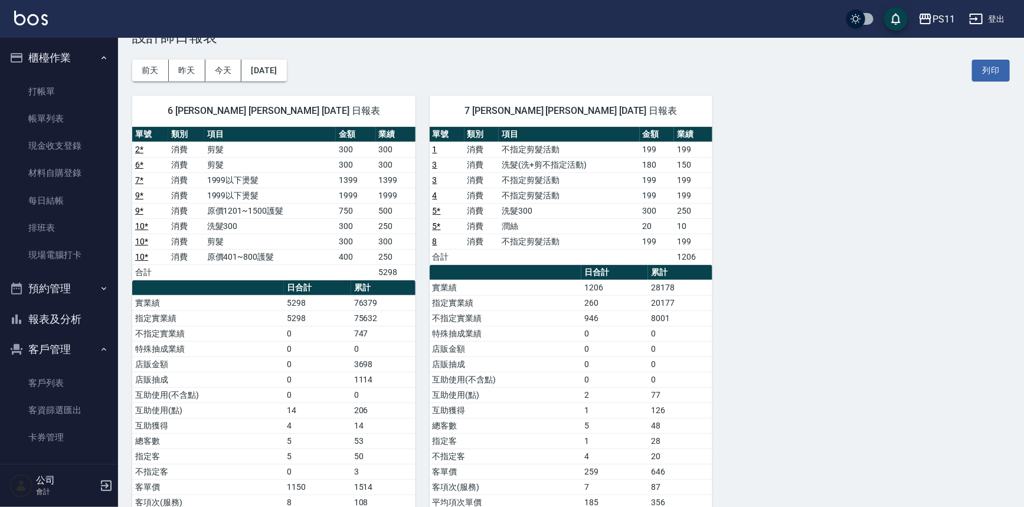
scroll to position [53, 0]
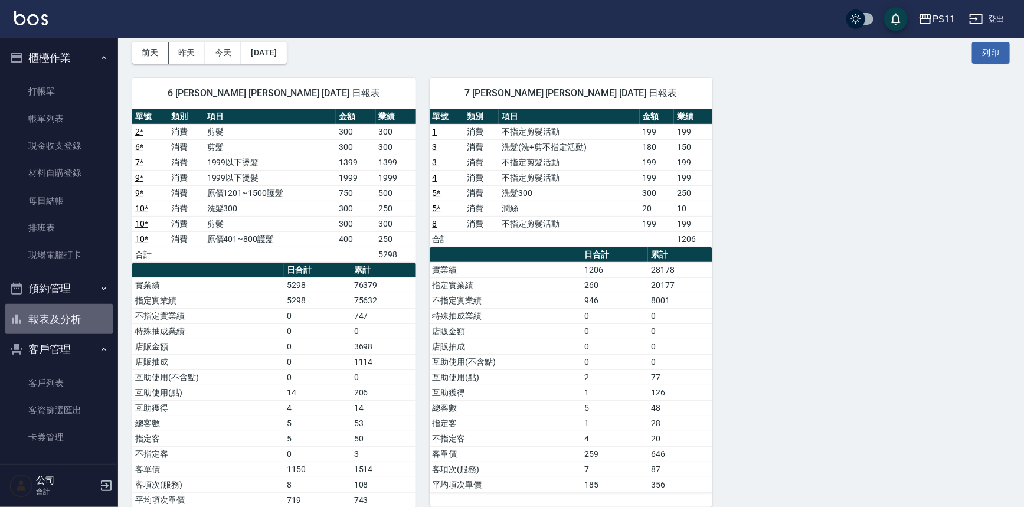
click at [68, 321] on button "報表及分析" at bounding box center [59, 319] width 109 height 31
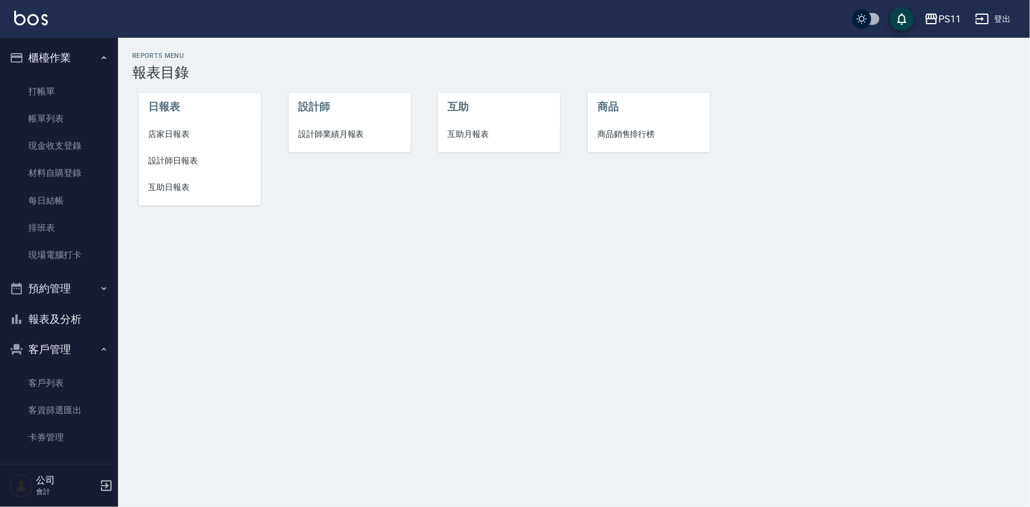
click at [182, 135] on span "店家日報表" at bounding box center [199, 134] width 103 height 12
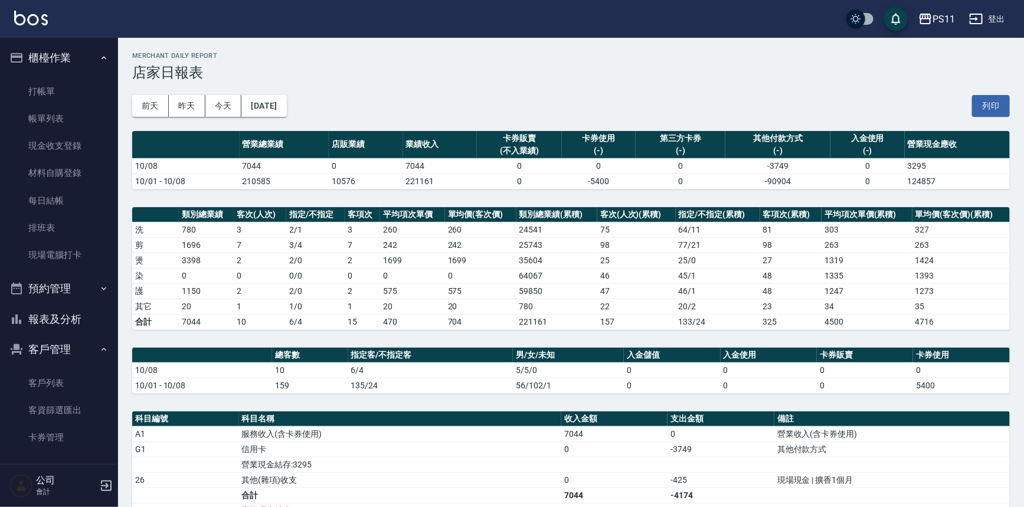
scroll to position [53, 0]
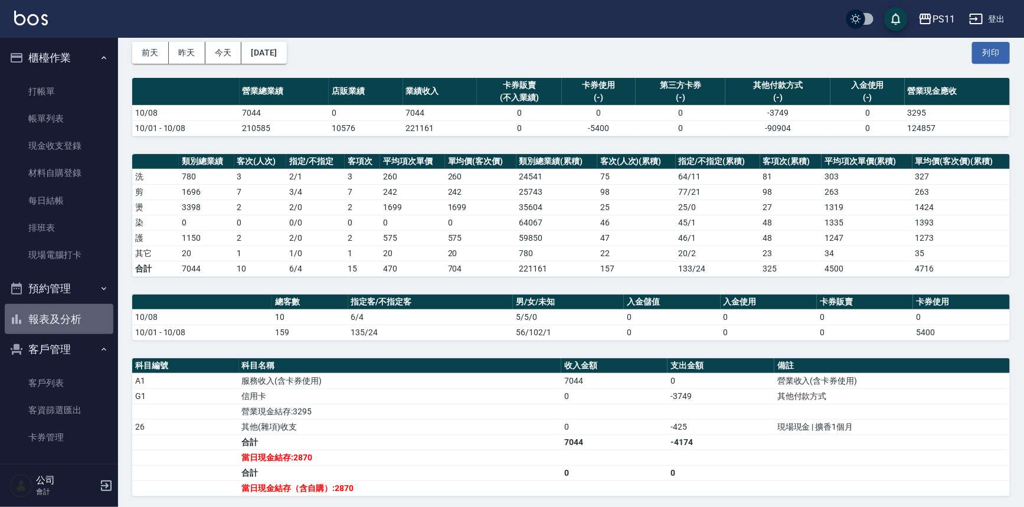
click at [71, 309] on button "報表及分析" at bounding box center [59, 319] width 109 height 31
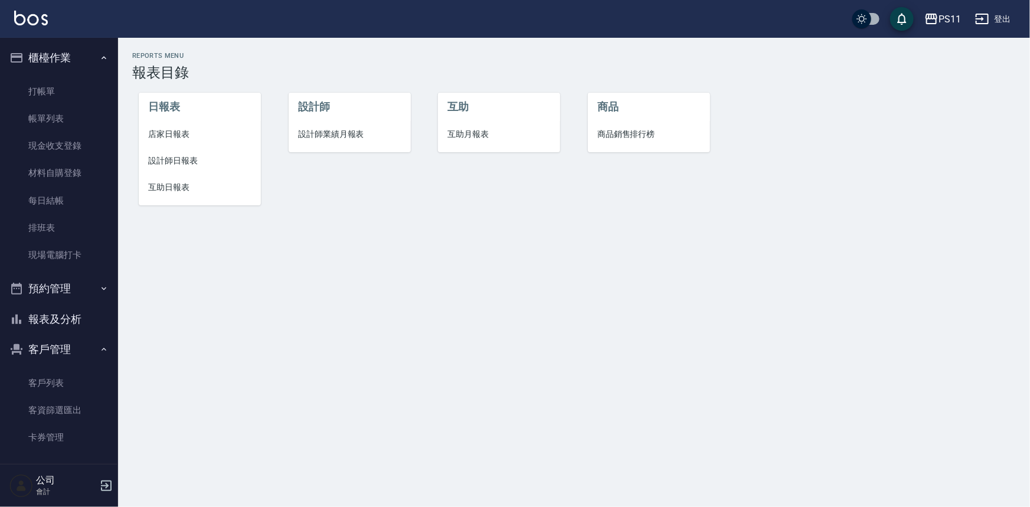
click at [187, 188] on span "互助日報表" at bounding box center [199, 187] width 103 height 12
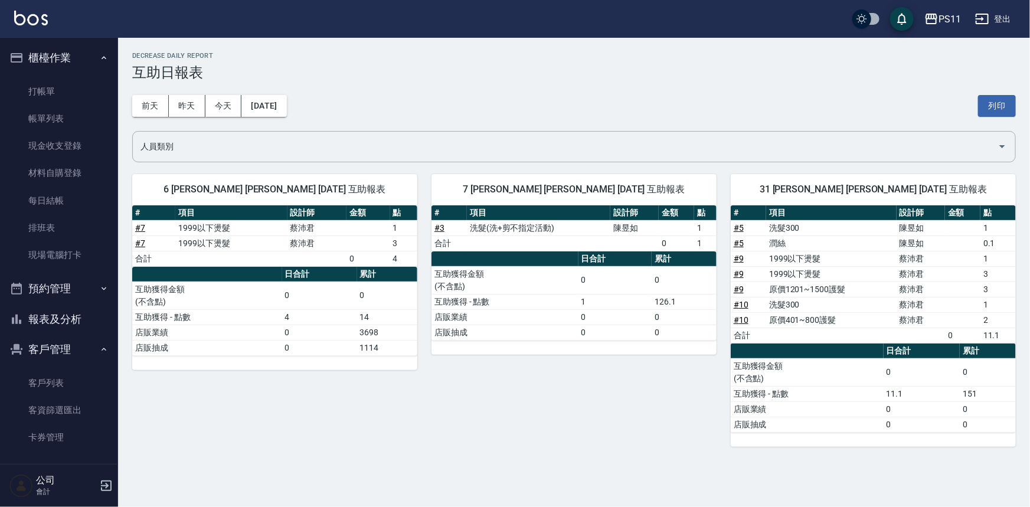
click at [75, 308] on button "報表及分析" at bounding box center [59, 319] width 109 height 31
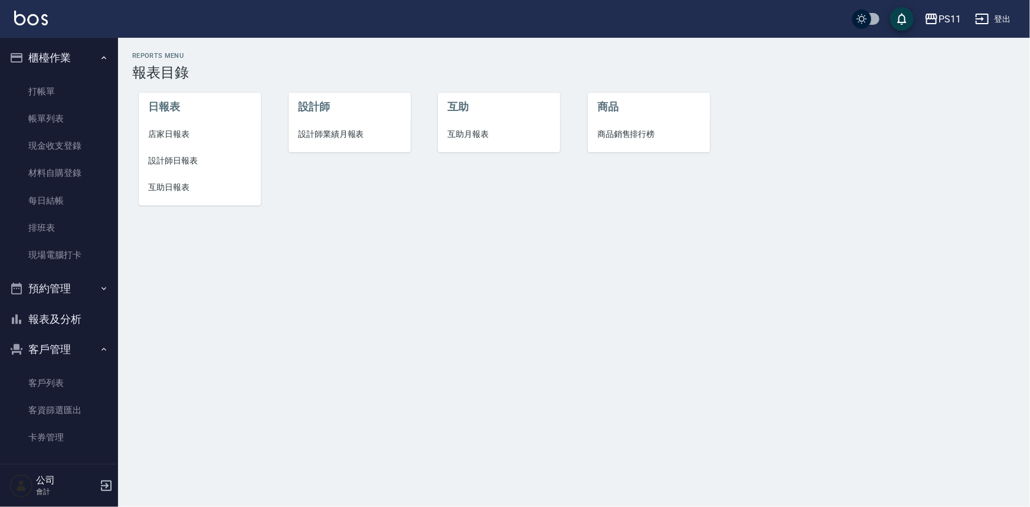
click at [184, 195] on li "互助日報表" at bounding box center [200, 187] width 122 height 27
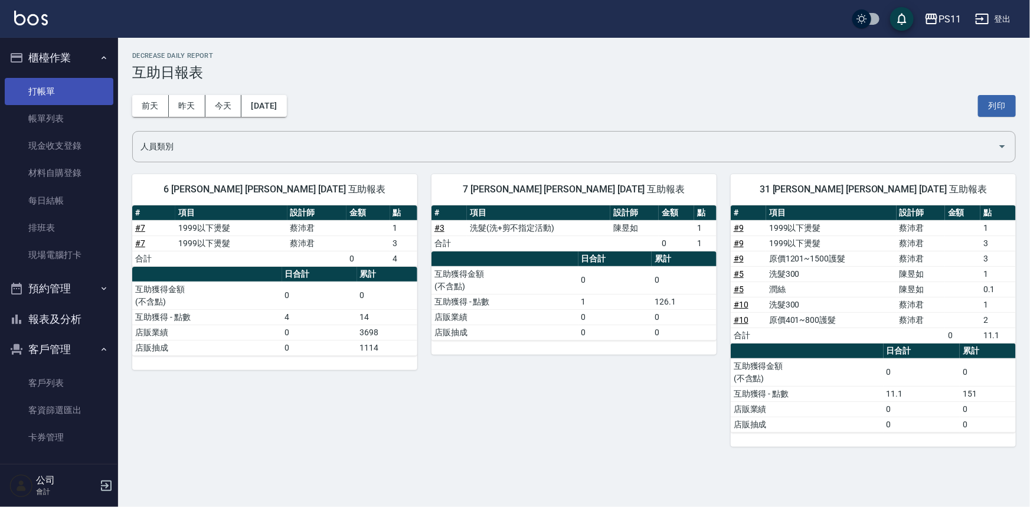
click at [55, 90] on link "打帳單" at bounding box center [59, 91] width 109 height 27
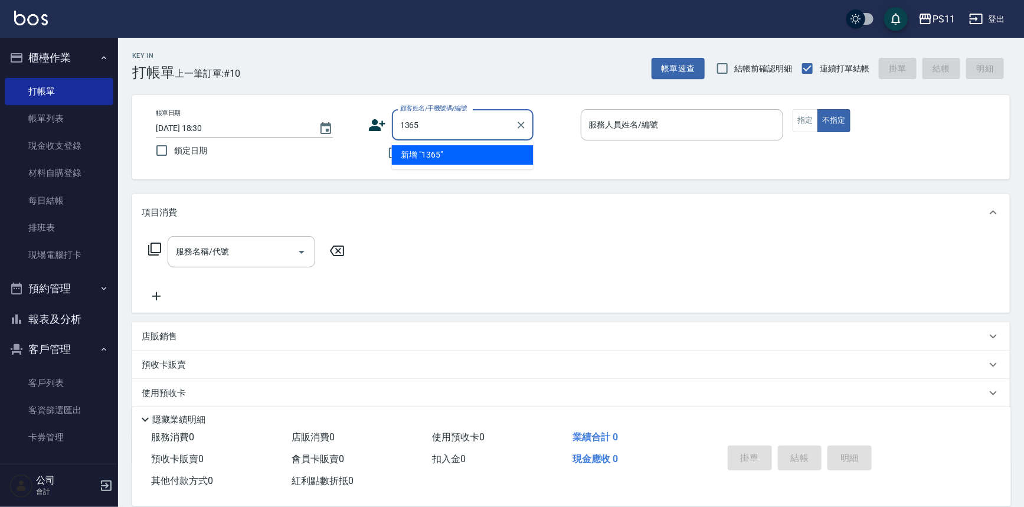
type input "1365"
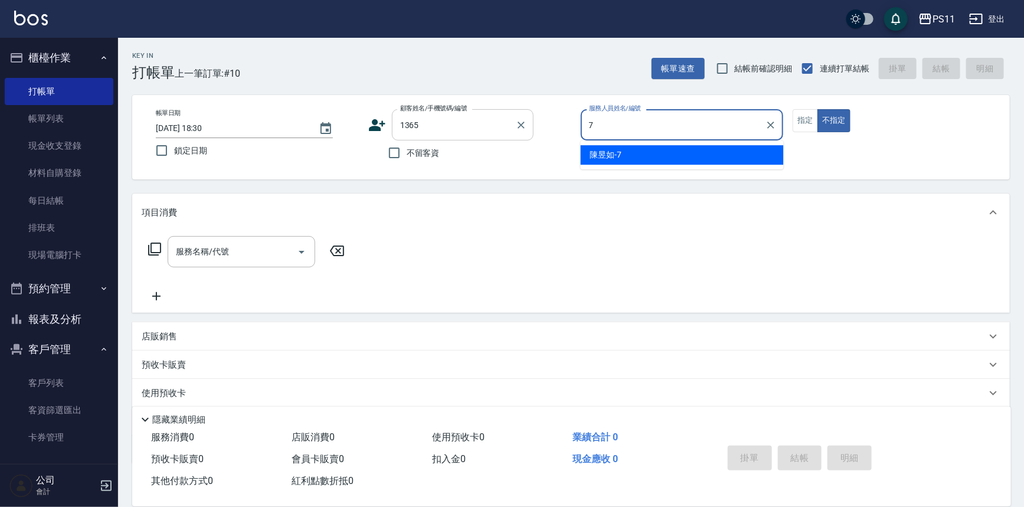
type input "7"
type button "false"
type input "[PERSON_NAME]/0920963138/1365"
type input "[PERSON_NAME]7"
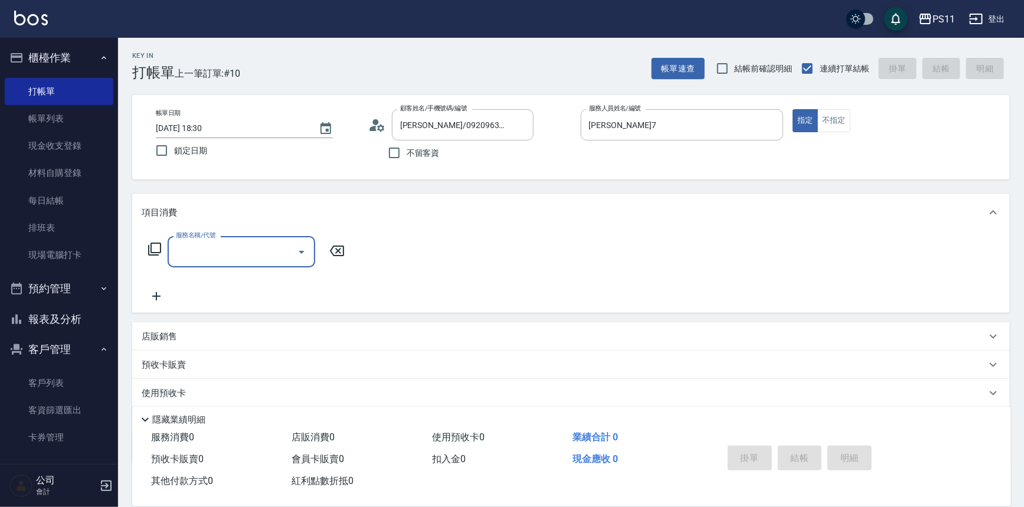
click at [299, 246] on icon "Open" at bounding box center [302, 252] width 14 height 14
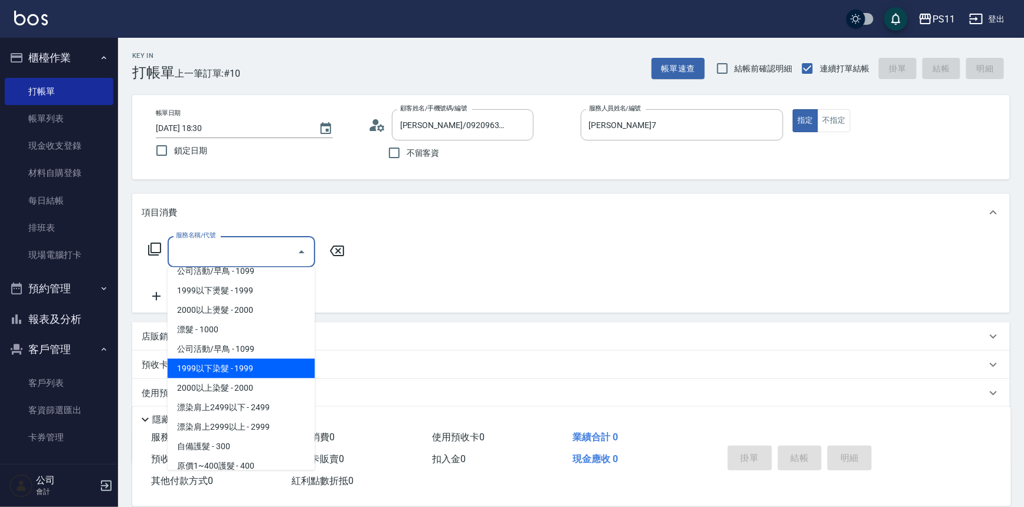
scroll to position [590, 0]
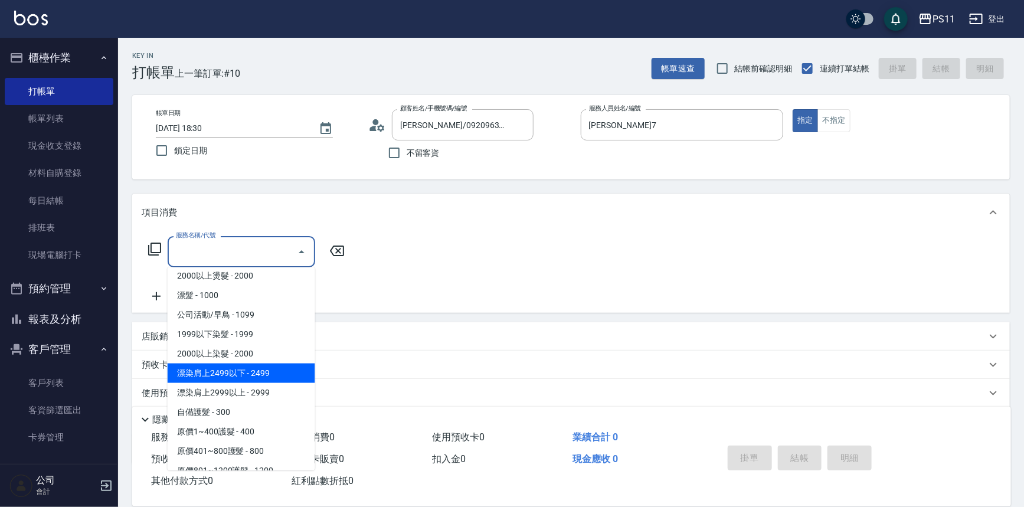
click at [287, 374] on span "漂染肩上2499以下 - 2499" at bounding box center [242, 373] width 148 height 19
type input "漂染肩上2499以下(42499)"
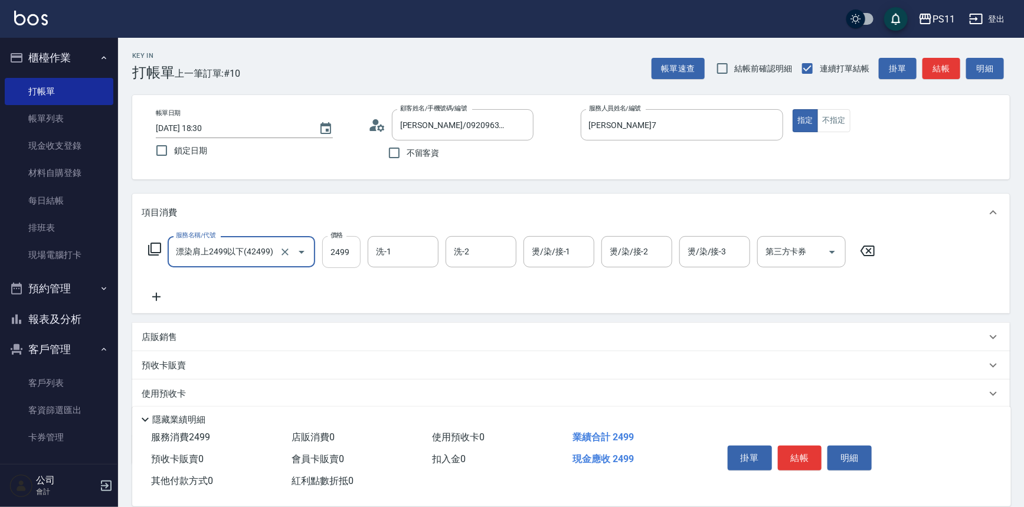
click at [345, 254] on input "2499" at bounding box center [341, 252] width 38 height 32
type input "2999"
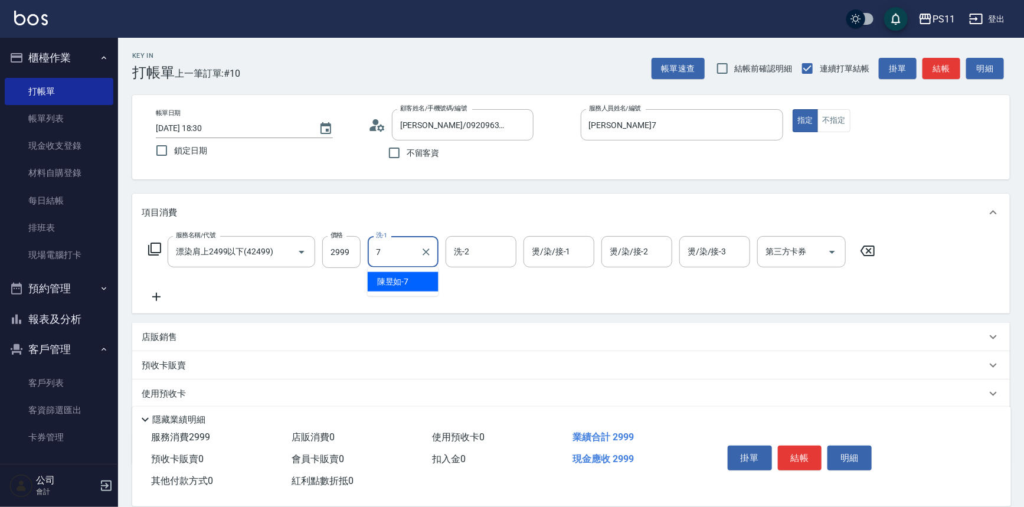
type input "[PERSON_NAME]7"
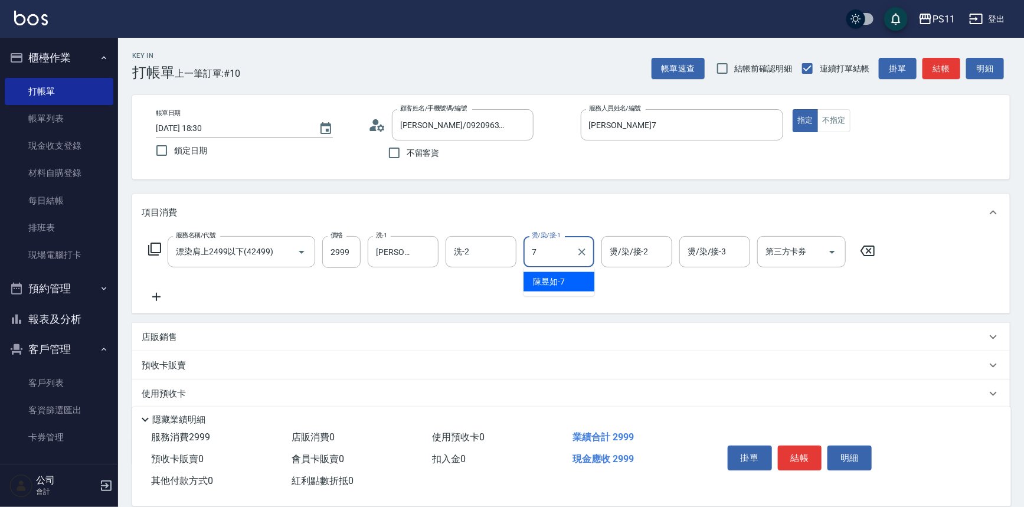
type input "[PERSON_NAME]7"
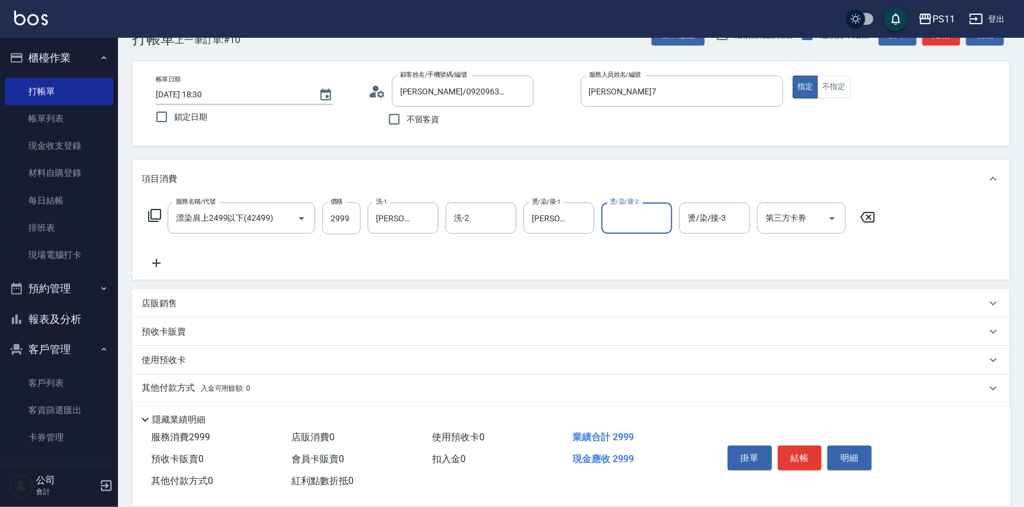
scroll to position [68, 0]
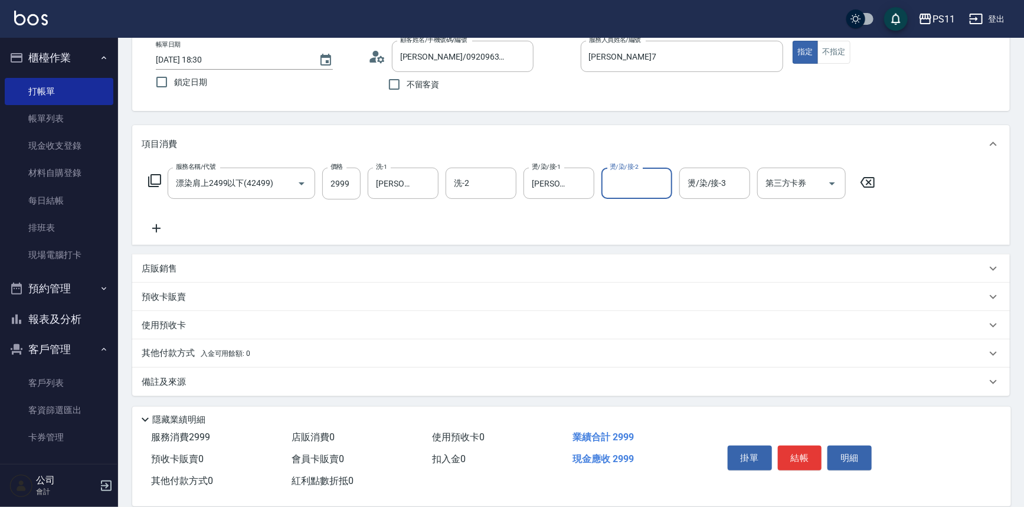
drag, startPoint x: 263, startPoint y: 355, endPoint x: 299, endPoint y: 353, distance: 36.7
click at [263, 354] on div "其他付款方式 入金可用餘額: 0" at bounding box center [564, 353] width 845 height 13
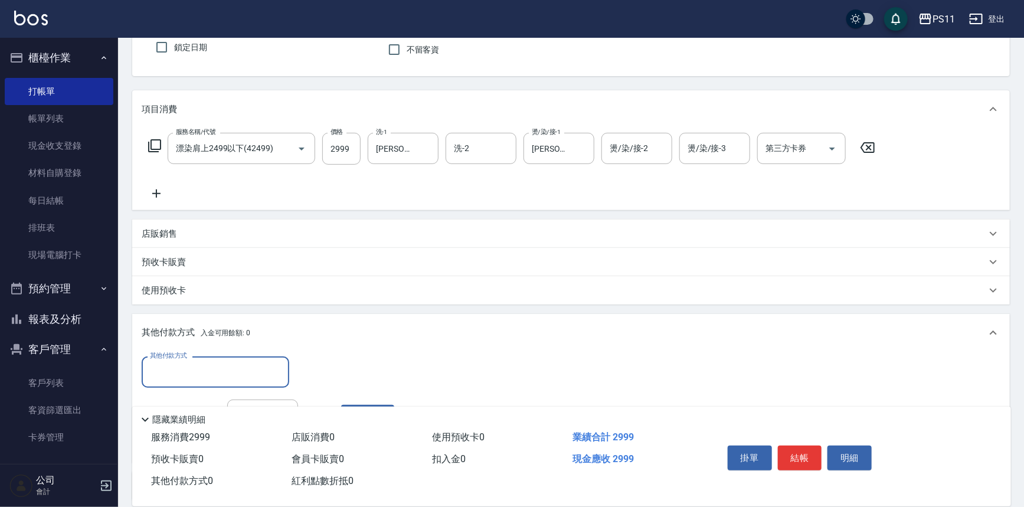
scroll to position [122, 0]
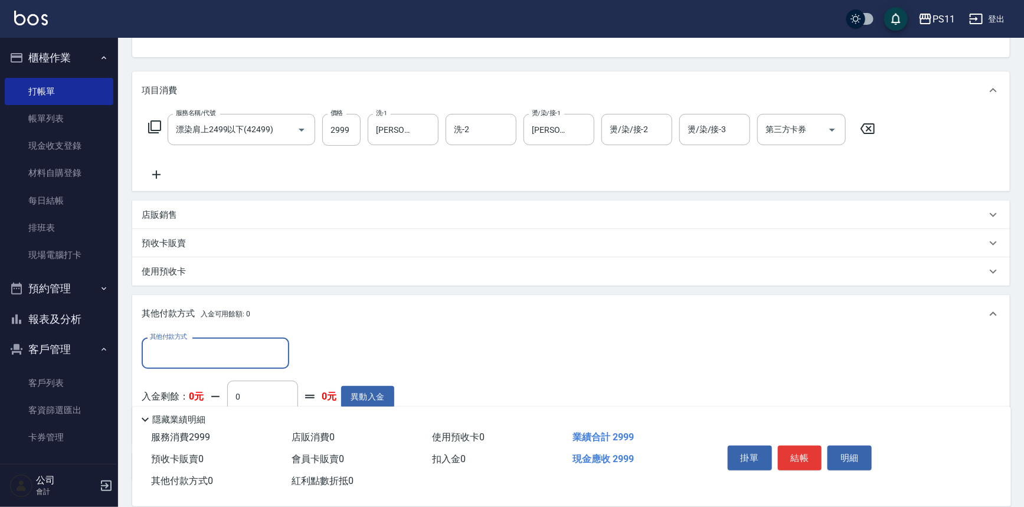
click at [245, 351] on input "其他付款方式" at bounding box center [215, 353] width 137 height 21
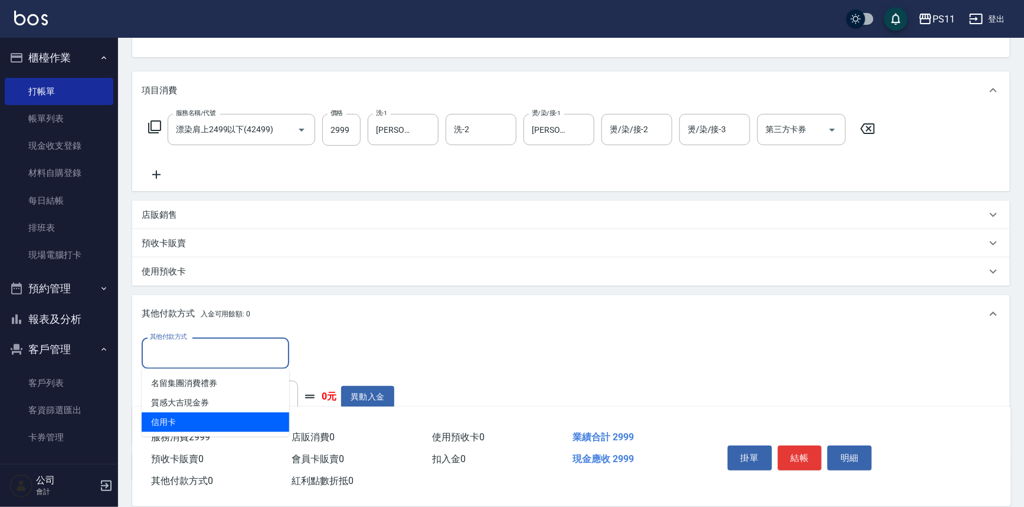
click at [248, 419] on span "信用卡" at bounding box center [216, 422] width 148 height 19
type input "信用卡"
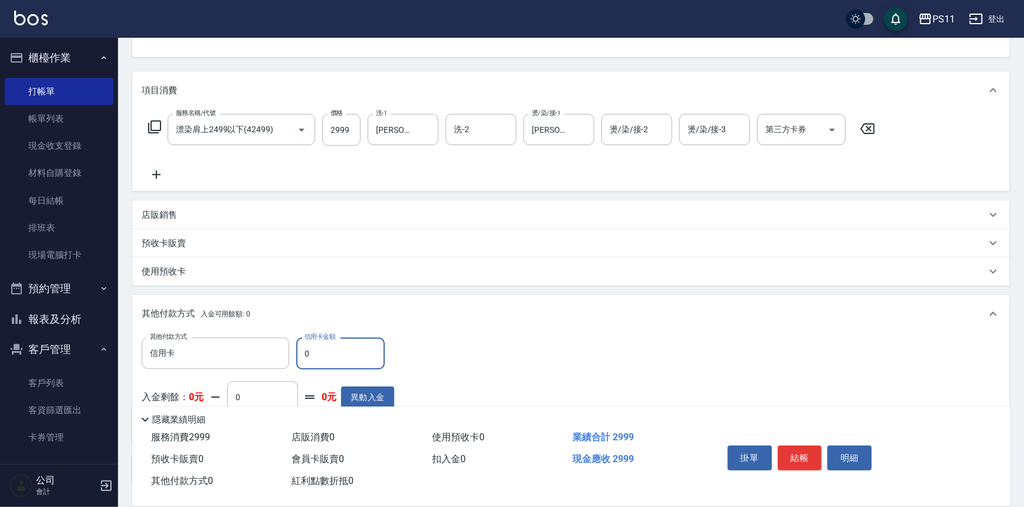
drag, startPoint x: 332, startPoint y: 348, endPoint x: 304, endPoint y: 361, distance: 30.9
click at [304, 361] on input "0" at bounding box center [340, 354] width 89 height 32
type input "2999"
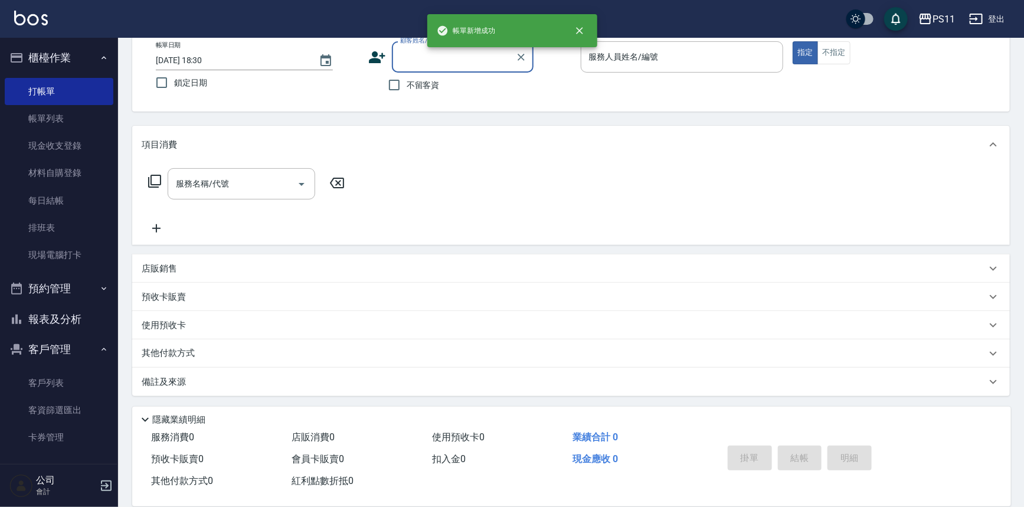
scroll to position [67, 0]
